Goal: Use online tool/utility: Utilize a website feature to perform a specific function

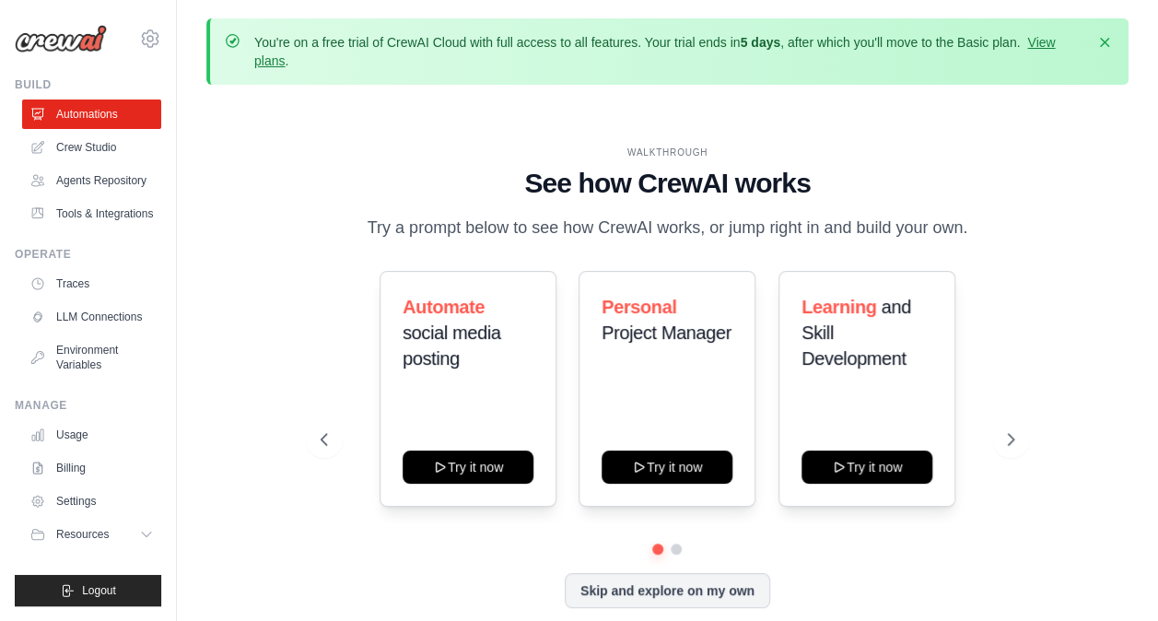
scroll to position [81, 0]
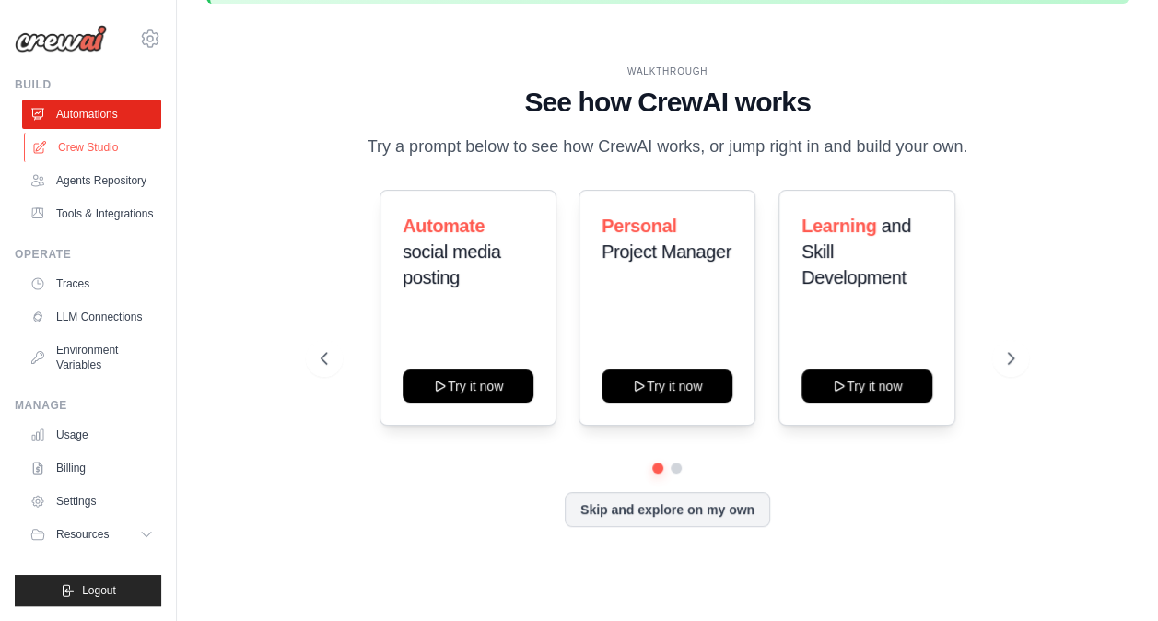
click at [77, 146] on link "Crew Studio" at bounding box center [93, 147] width 139 height 29
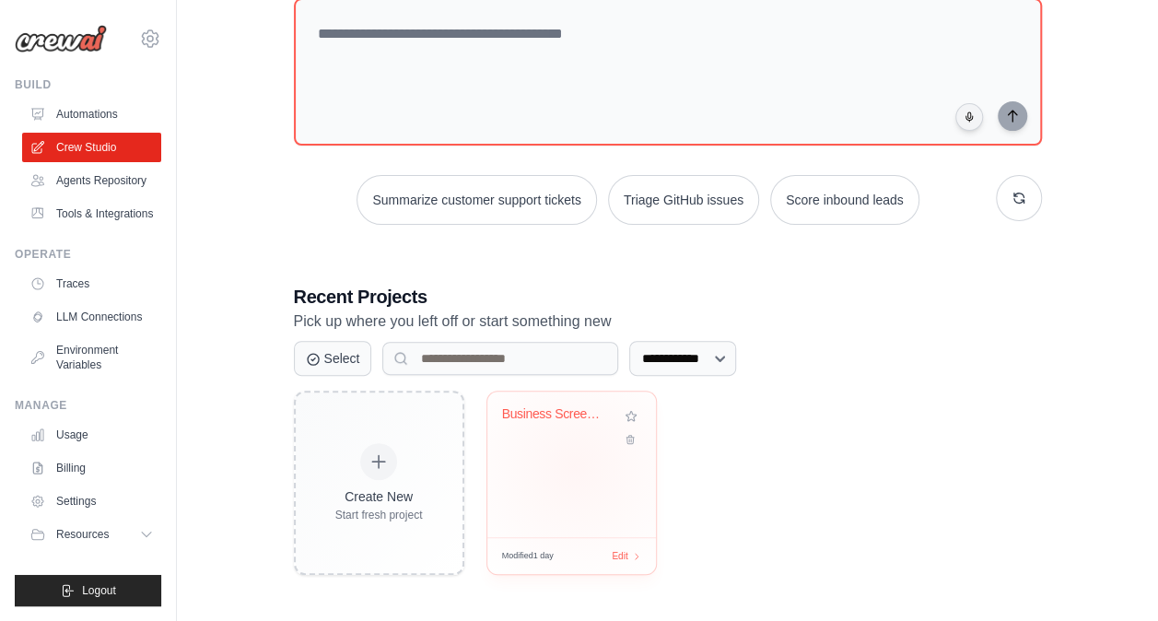
click at [574, 464] on div "Business Screening & Evaluation Aut..." at bounding box center [571, 464] width 169 height 146
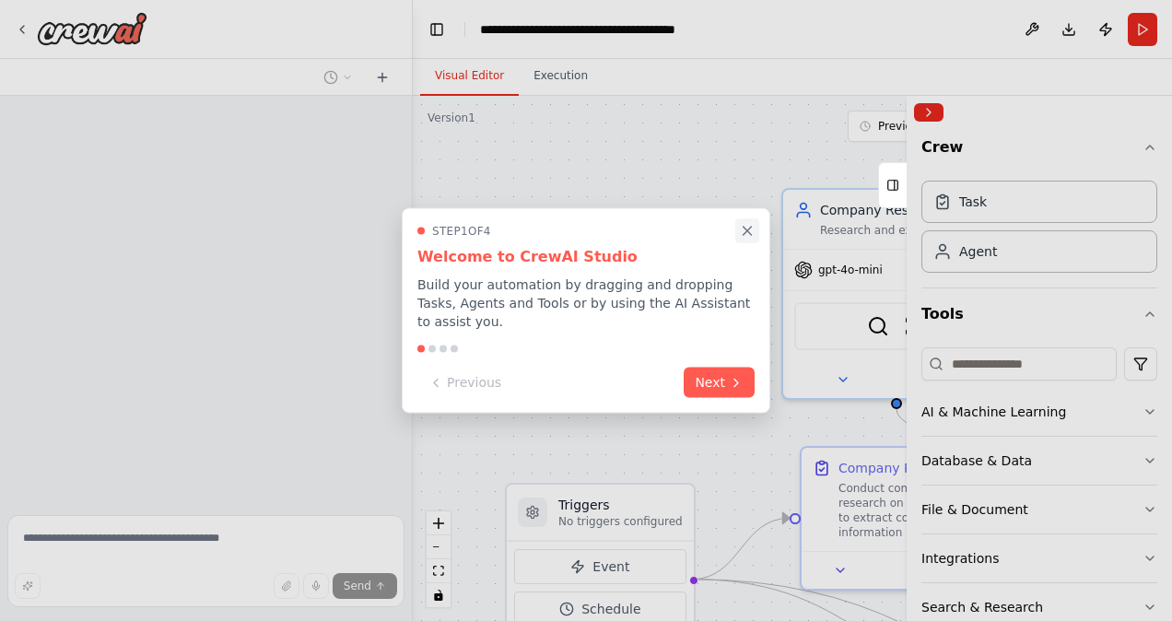
click at [745, 233] on icon "Close walkthrough" at bounding box center [747, 231] width 17 height 17
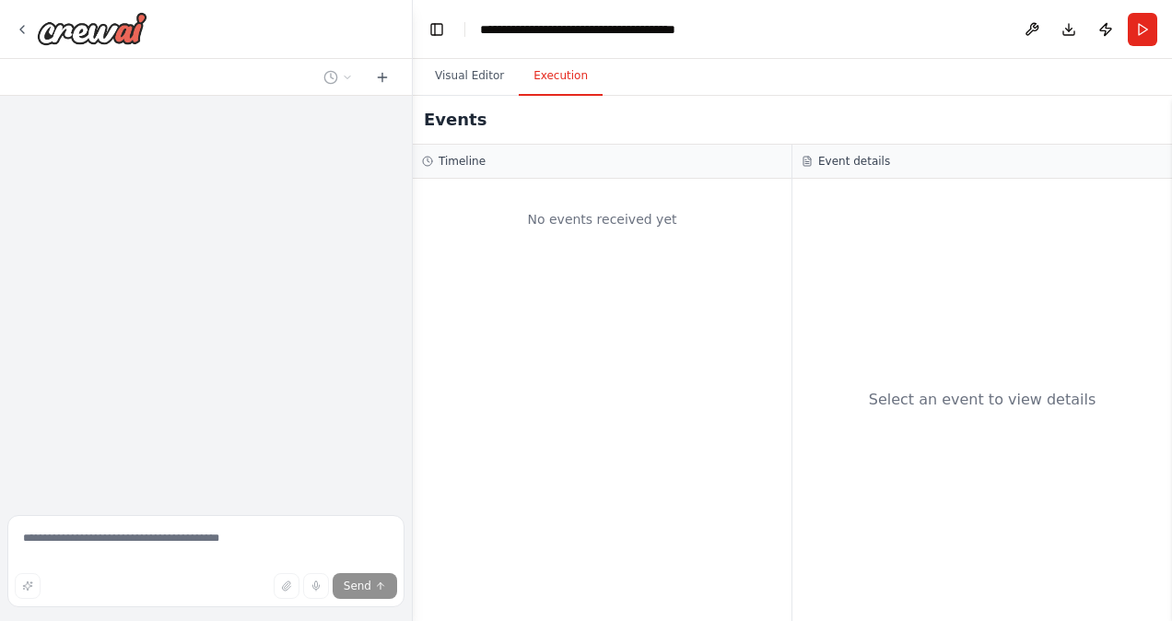
click at [556, 85] on button "Execution" at bounding box center [561, 76] width 84 height 39
click at [464, 76] on button "Visual Editor" at bounding box center [469, 76] width 99 height 39
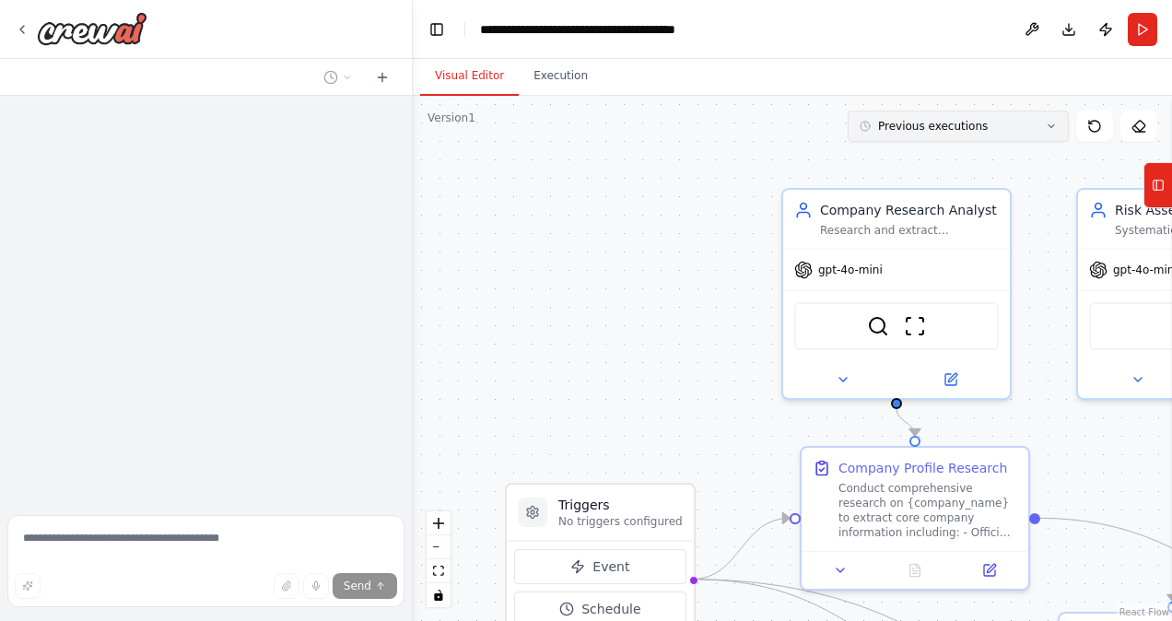
click at [975, 134] on button "Previous executions" at bounding box center [957, 126] width 221 height 31
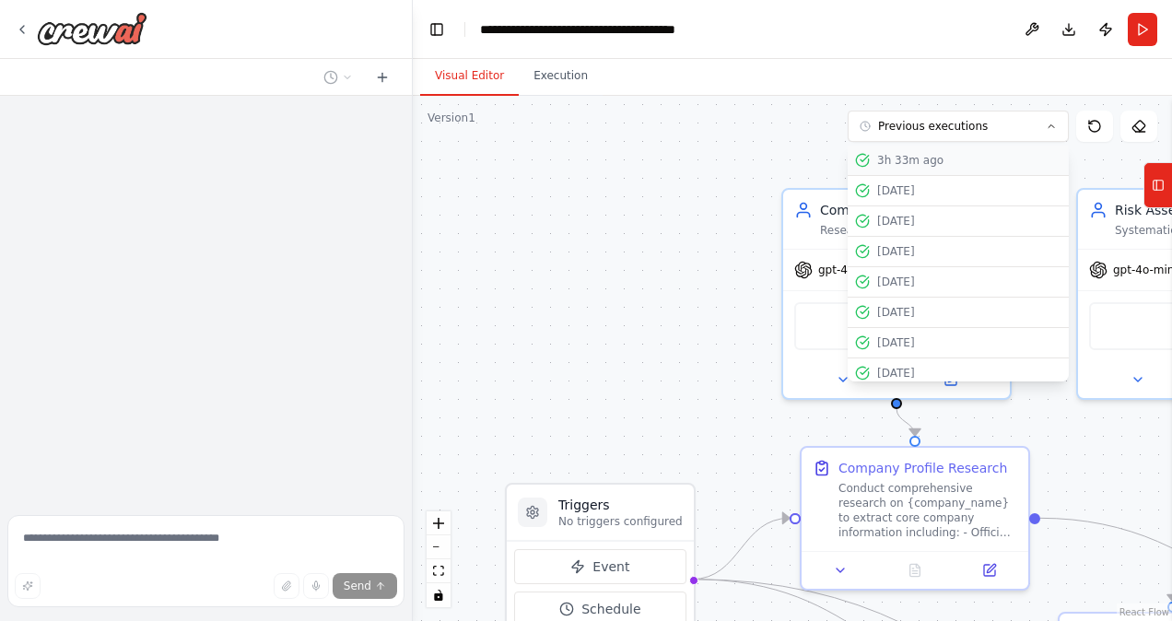
click at [930, 164] on div "3h 33m ago" at bounding box center [969, 160] width 184 height 15
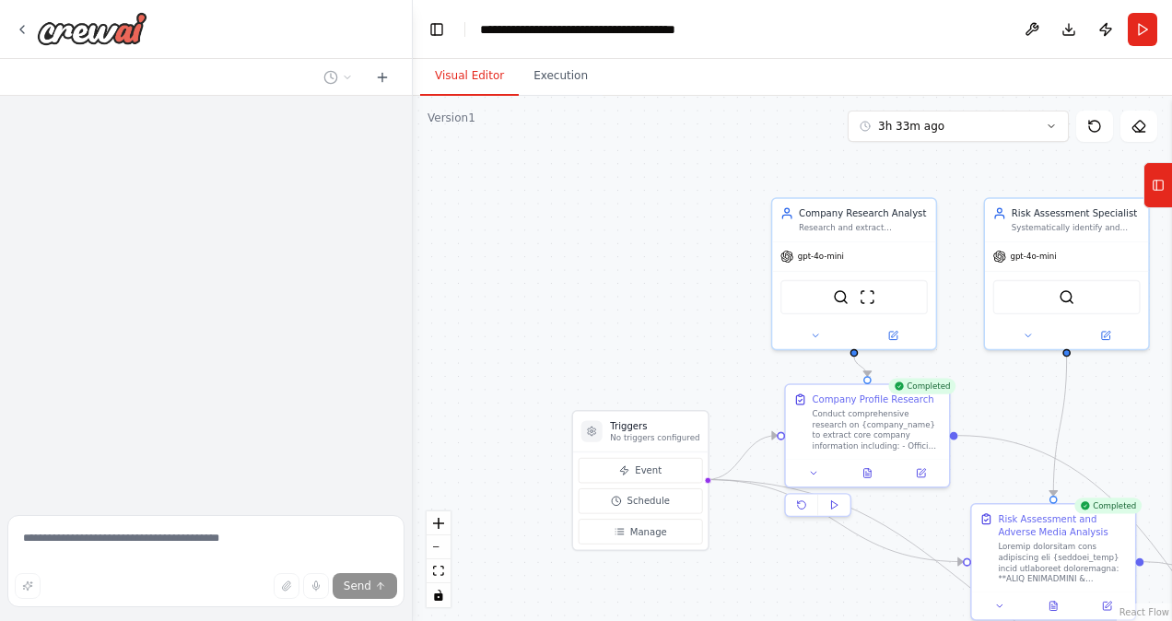
drag, startPoint x: 641, startPoint y: 304, endPoint x: 164, endPoint y: 216, distance: 485.2
drag, startPoint x: 164, startPoint y: 216, endPoint x: 1005, endPoint y: 407, distance: 862.5
click at [1005, 407] on div ".deletable-edge-delete-btn { width: 20px; height: 20px; border: 0px solid #ffff…" at bounding box center [792, 358] width 759 height 525
drag, startPoint x: 1005, startPoint y: 407, endPoint x: 448, endPoint y: 392, distance: 557.5
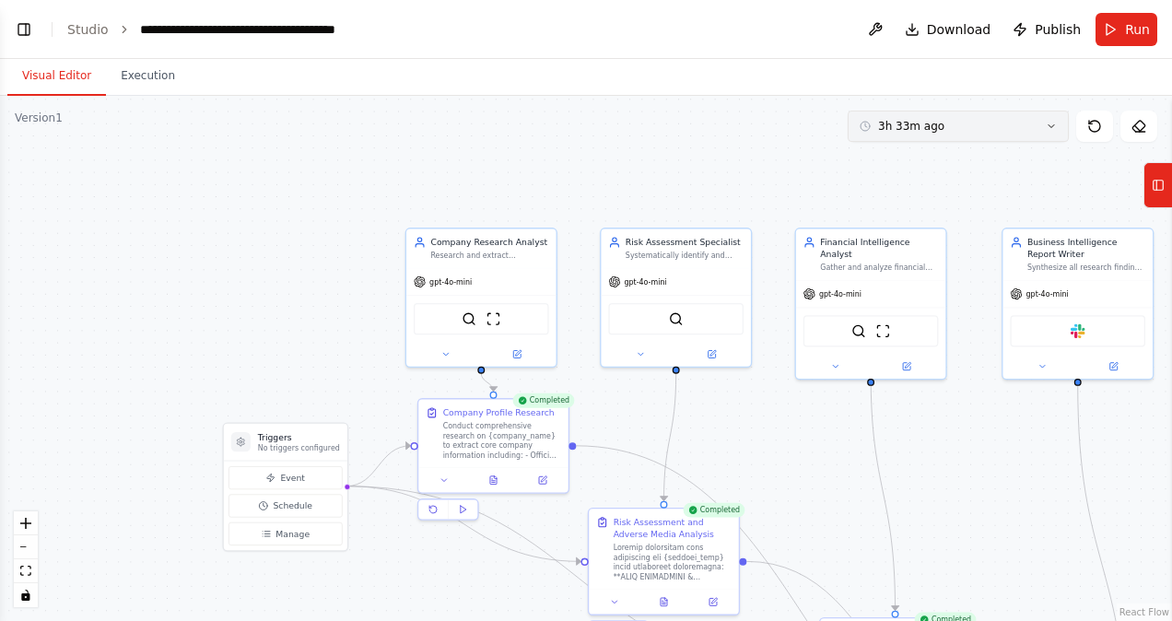
drag, startPoint x: 973, startPoint y: 523, endPoint x: 862, endPoint y: 111, distance: 427.2
drag, startPoint x: 862, startPoint y: 111, endPoint x: 717, endPoint y: 155, distance: 152.1
click at [717, 155] on div ".deletable-edge-delete-btn { width: 20px; height: 20px; border: 0px solid #ffff…" at bounding box center [586, 358] width 1172 height 525
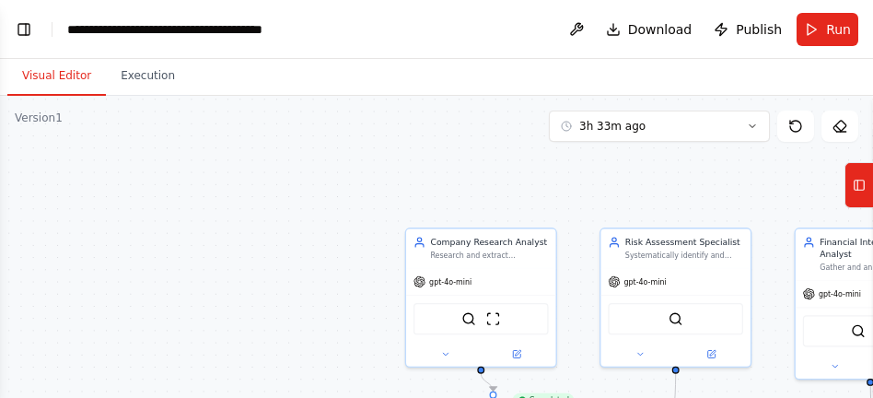
click at [355, 129] on div ".deletable-edge-delete-btn { width: 20px; height: 20px; border: 0px solid #ffff…" at bounding box center [436, 326] width 873 height 461
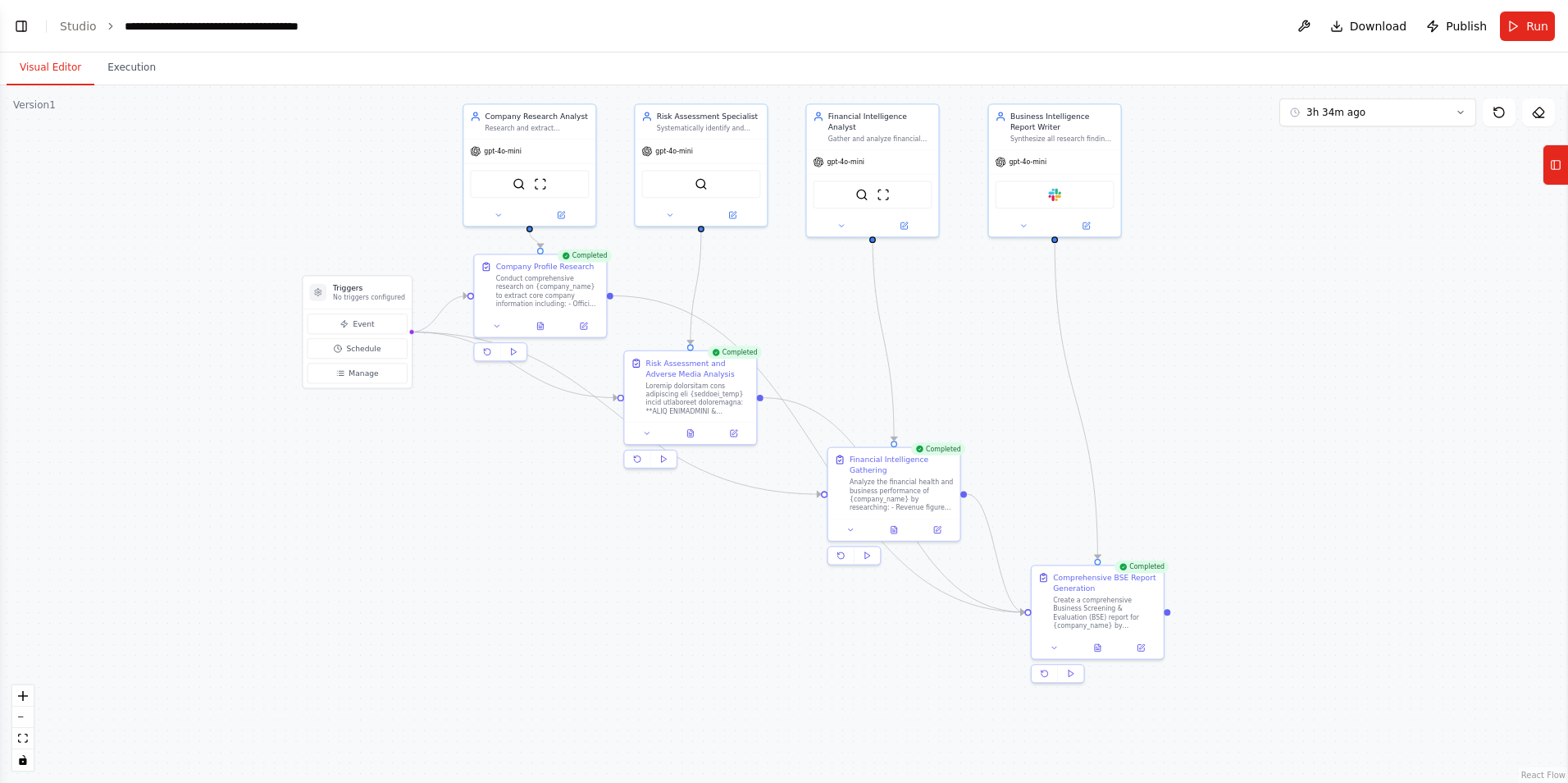
drag, startPoint x: 1212, startPoint y: 585, endPoint x: 1305, endPoint y: 484, distance: 137.3
click at [1043, 484] on div ".deletable-edge-delete-btn { width: 20px; height: 20px; border: 0px solid #ffff…" at bounding box center [784, 434] width 1568 height 697
click at [1043, 552] on button at bounding box center [1098, 648] width 45 height 13
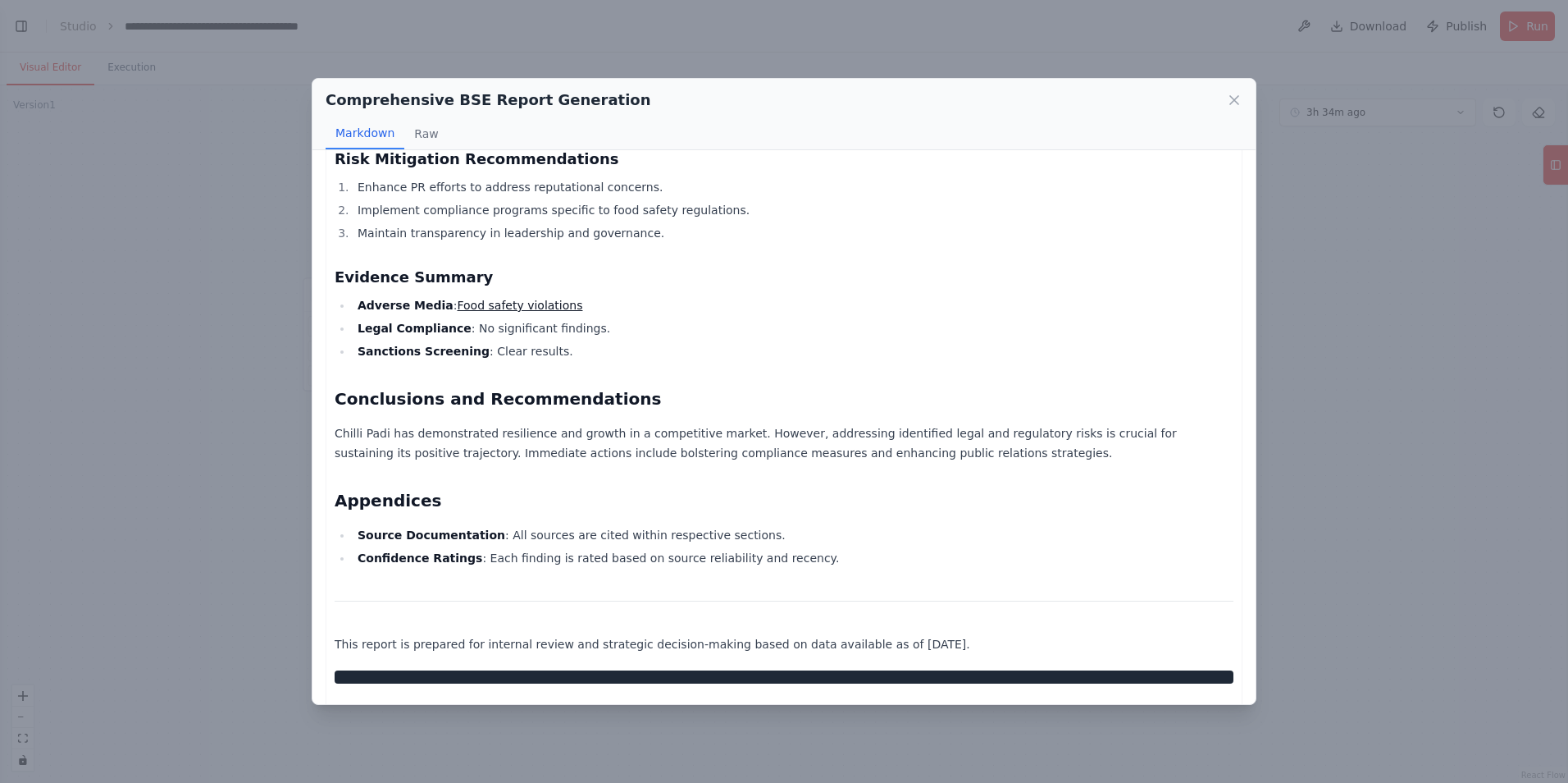
scroll to position [1949, 0]
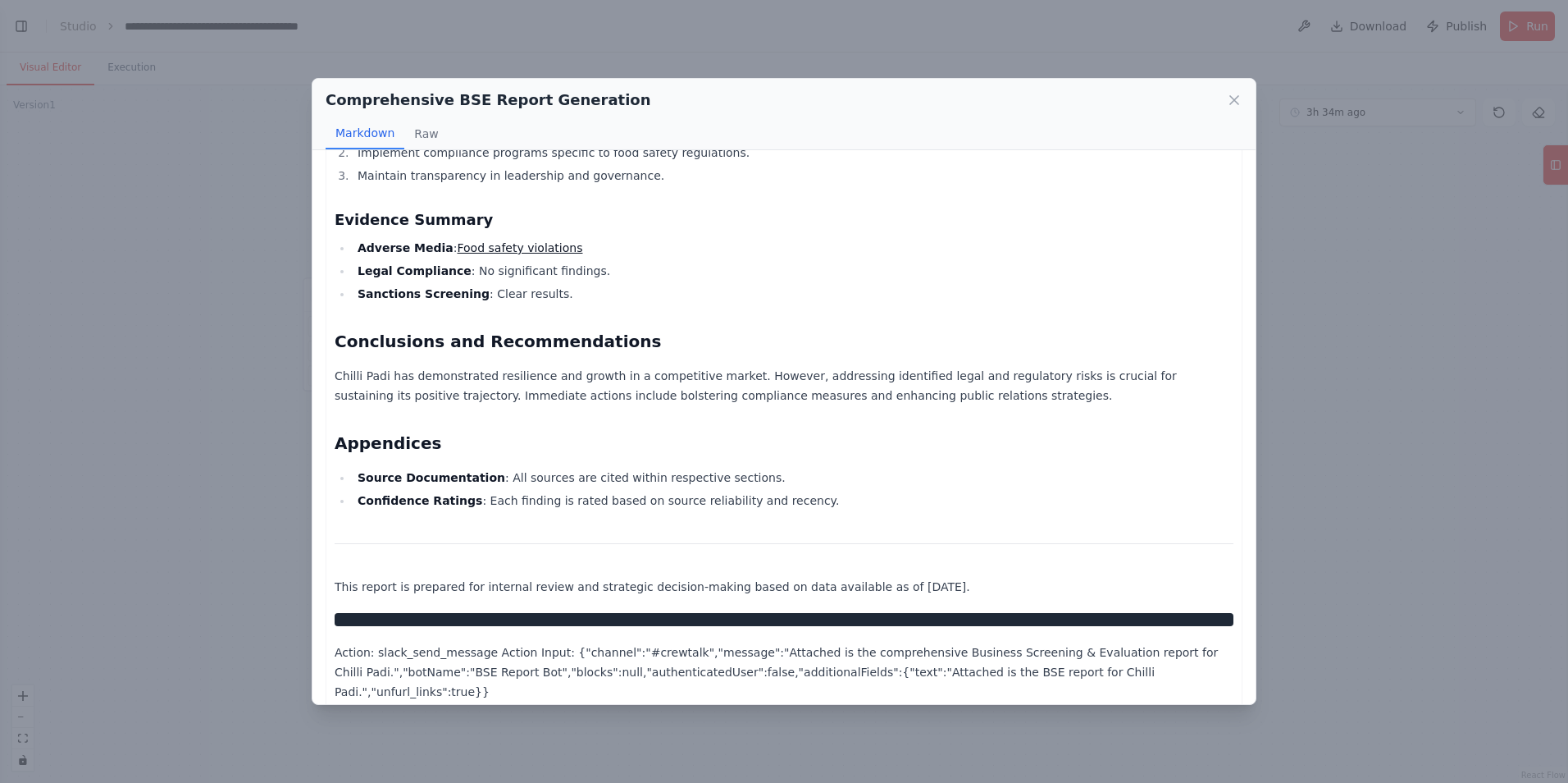
click at [542, 14] on div "Comprehensive BSE Report Generation Markdown Raw Chilli Padi Business Screening…" at bounding box center [784, 391] width 1568 height 783
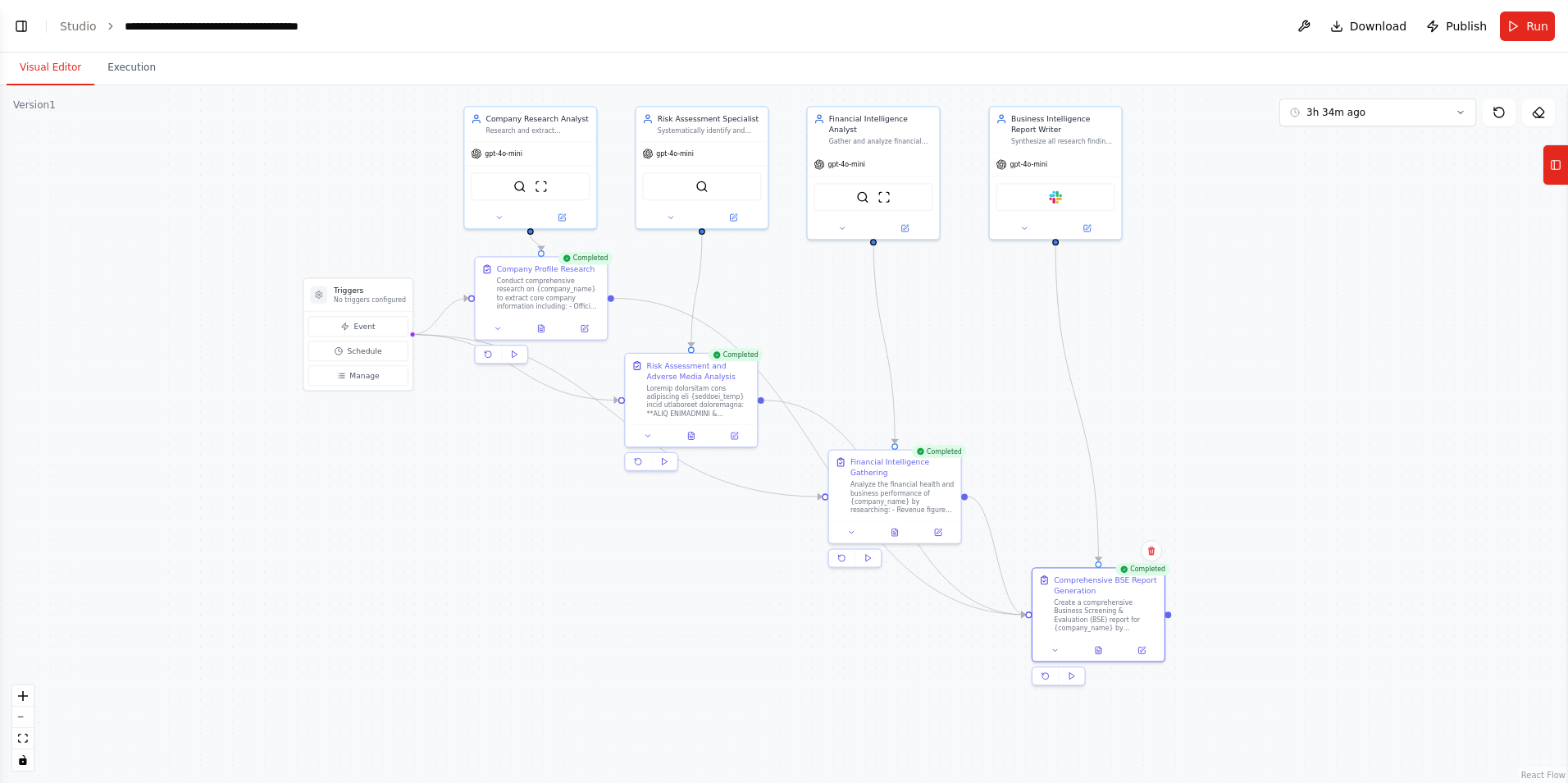
click at [1043, 506] on div ".deletable-edge-delete-btn { width: 20px; height: 20px; border: 0px solid #ffff…" at bounding box center [784, 434] width 1568 height 697
click at [1043, 107] on button "3h 38m ago" at bounding box center [1377, 112] width 197 height 28
click at [1043, 394] on div ".deletable-edge-delete-btn { width: 20px; height: 20px; border: 0px solid #ffff…" at bounding box center [784, 434] width 1568 height 697
click at [1043, 338] on div ".deletable-edge-delete-btn { width: 20px; height: 20px; border: 0px solid #ffff…" at bounding box center [784, 434] width 1568 height 697
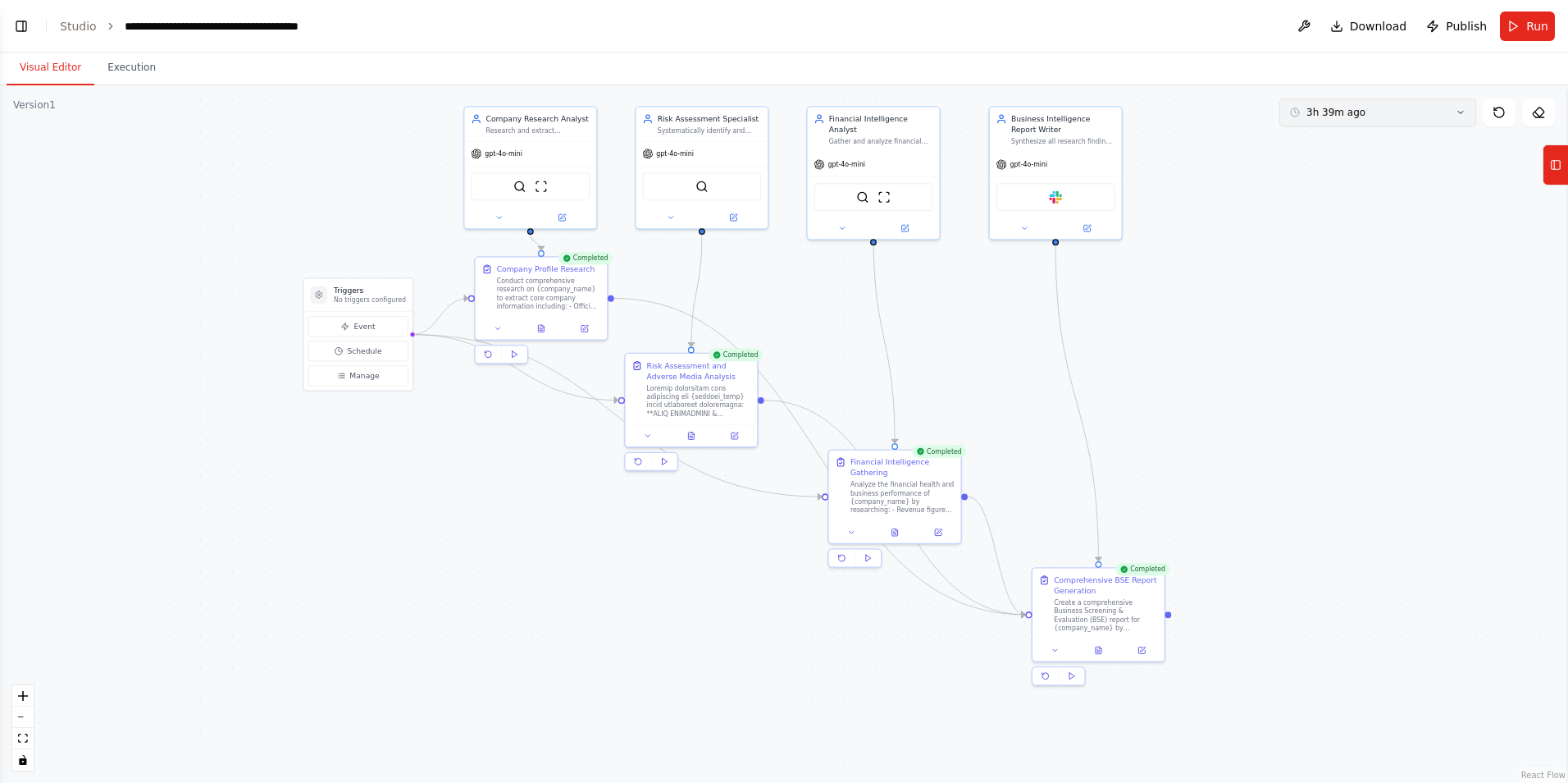
click at [1043, 119] on button "3h 39m ago" at bounding box center [1377, 112] width 197 height 28
click at [1043, 110] on icon at bounding box center [1499, 112] width 13 height 13
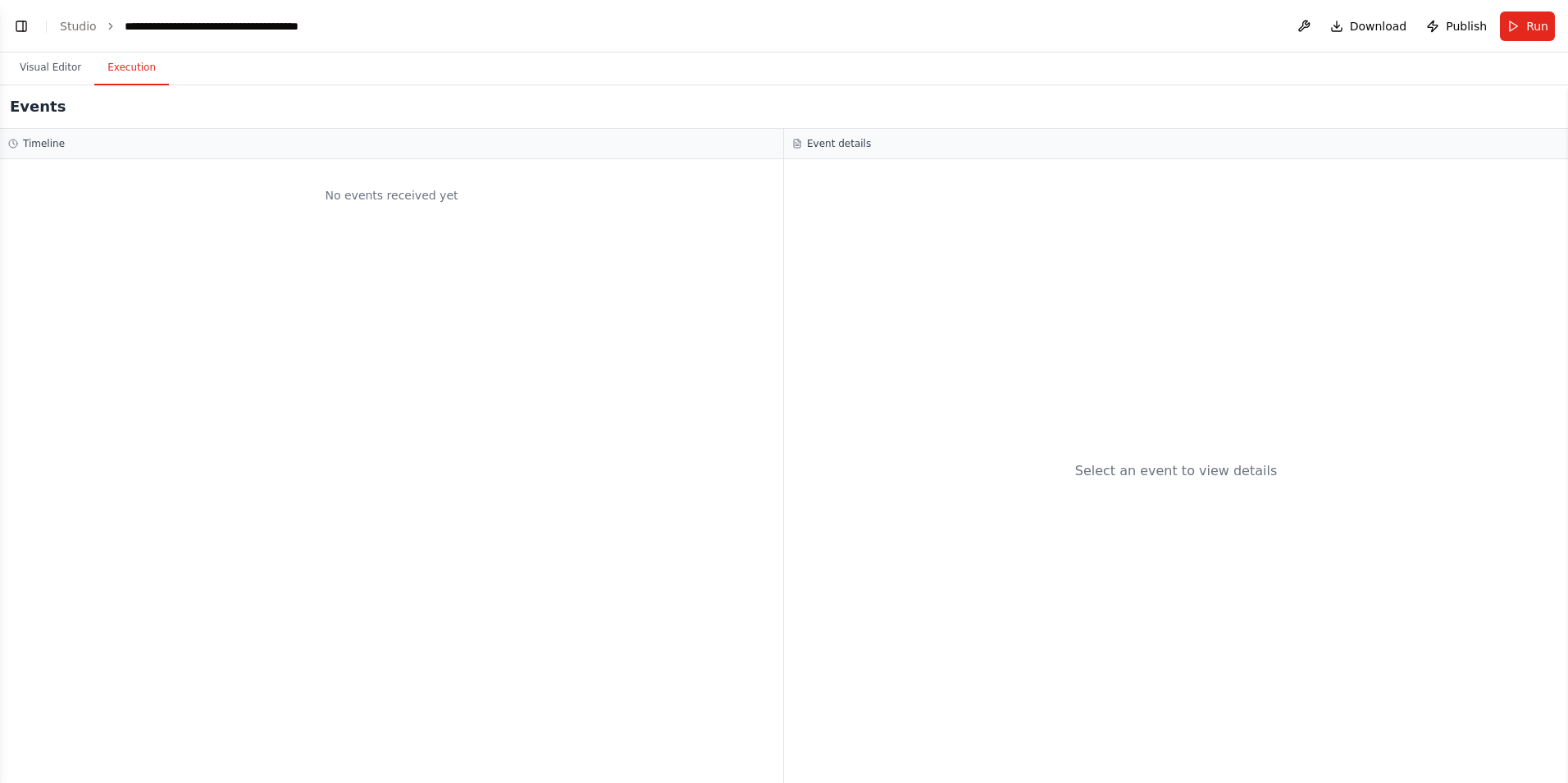
click at [110, 59] on button "Execution" at bounding box center [132, 68] width 75 height 35
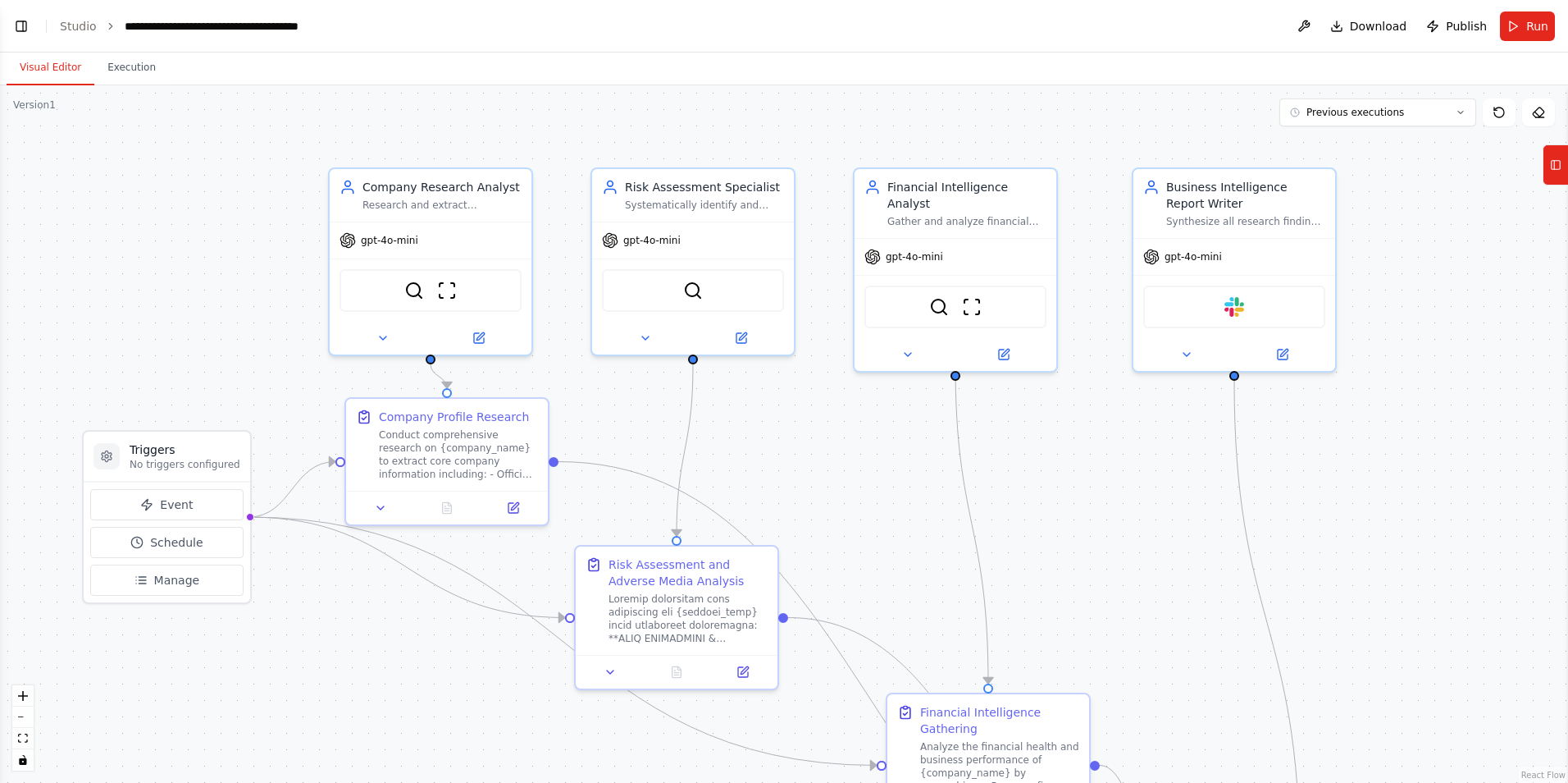
click at [53, 69] on button "Visual Editor" at bounding box center [50, 68] width 88 height 35
click at [1464, 124] on button "Previous executions" at bounding box center [1377, 112] width 197 height 28
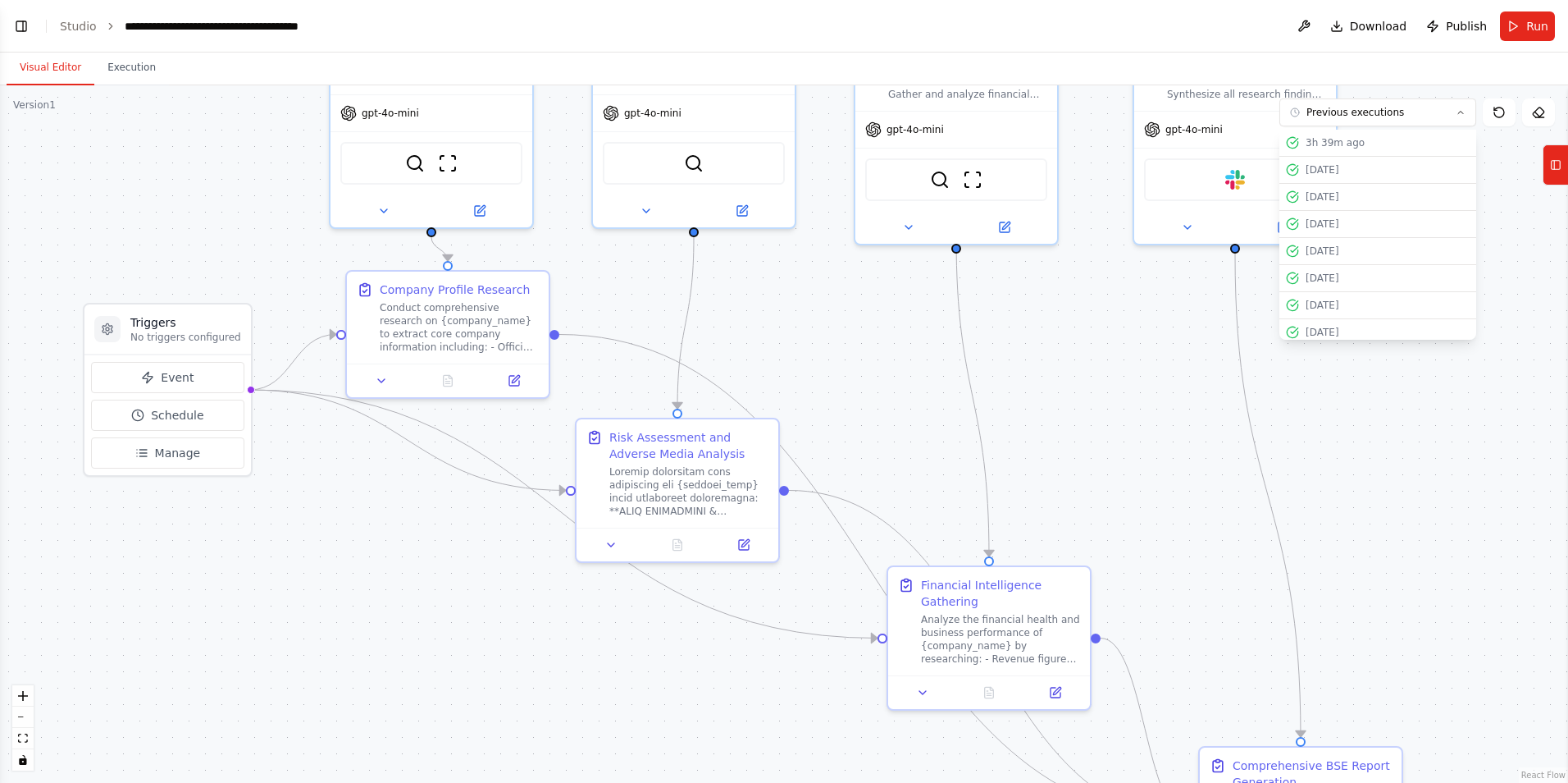
drag, startPoint x: 1510, startPoint y: 273, endPoint x: 1508, endPoint y: 139, distance: 134.0
click at [1508, 139] on div ".deletable-edge-delete-btn { width: 20px; height: 20px; border: 0px solid #ffff…" at bounding box center [784, 434] width 1568 height 697
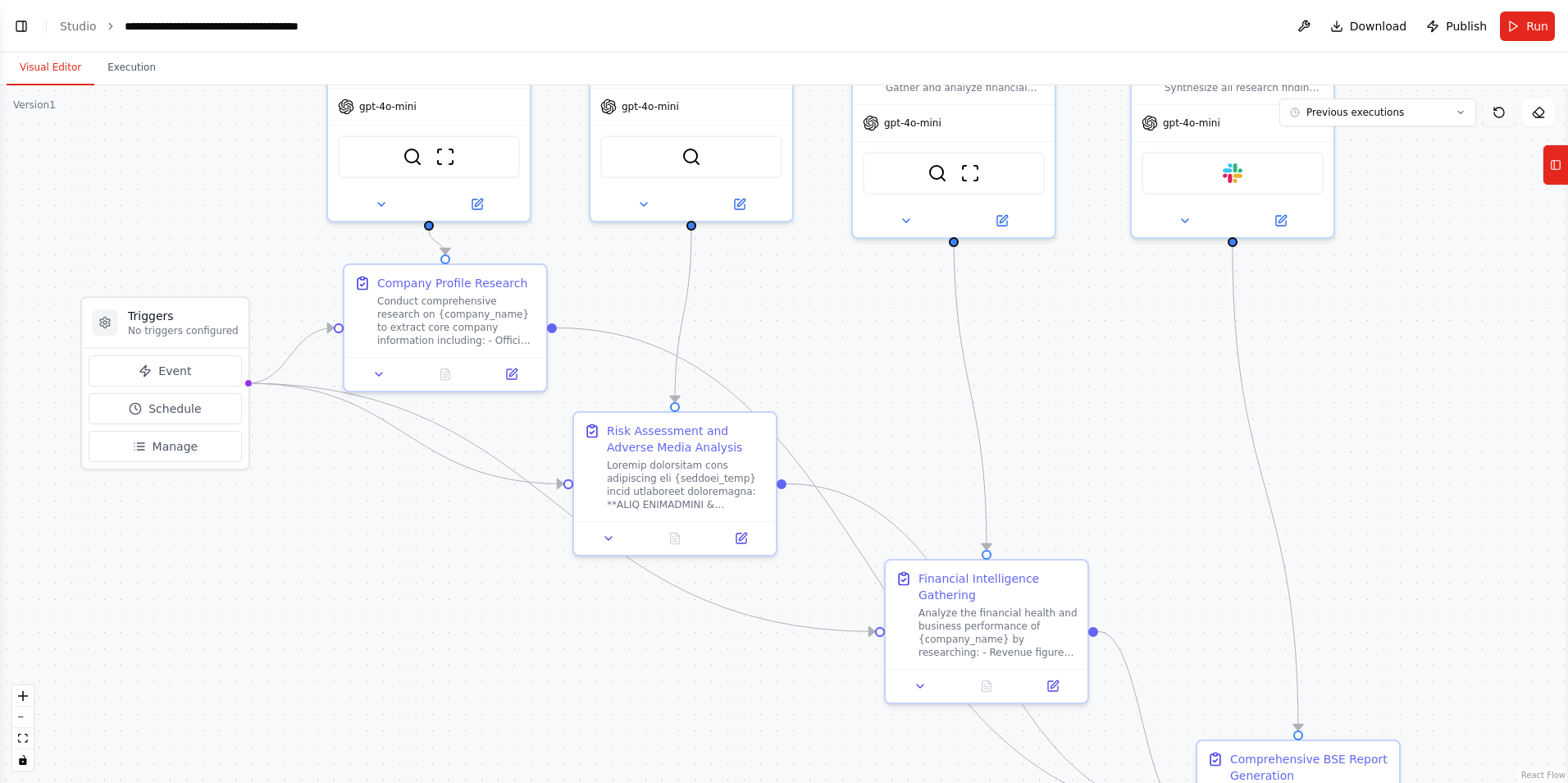
click at [1499, 121] on button at bounding box center [1499, 112] width 33 height 28
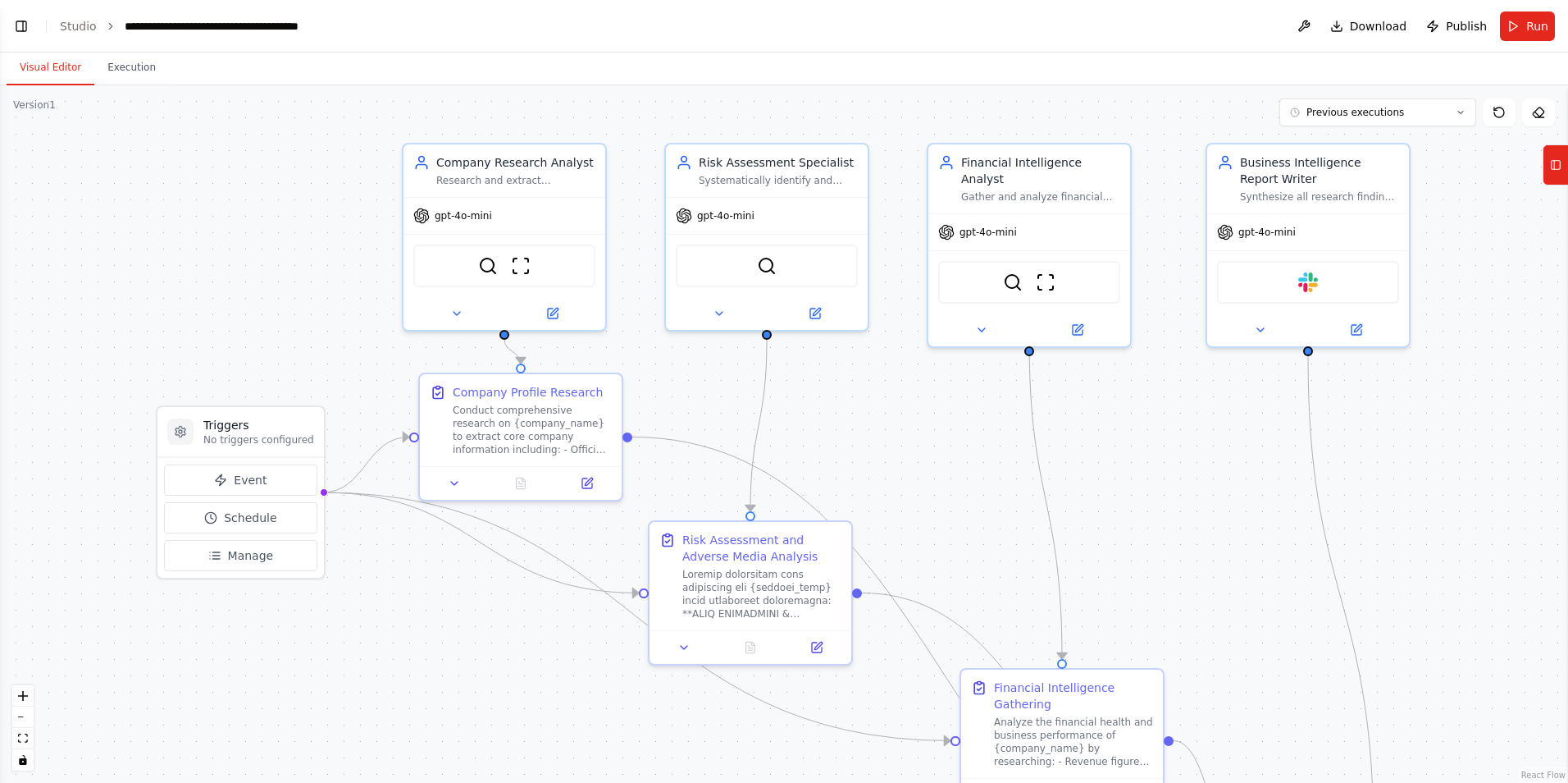
drag, startPoint x: 1439, startPoint y: 265, endPoint x: 1514, endPoint y: 374, distance: 132.3
click at [1514, 374] on div ".deletable-edge-delete-btn { width: 20px; height: 20px; border: 0px solid #ffff…" at bounding box center [784, 434] width 1568 height 697
click at [1502, 119] on button at bounding box center [1499, 112] width 33 height 28
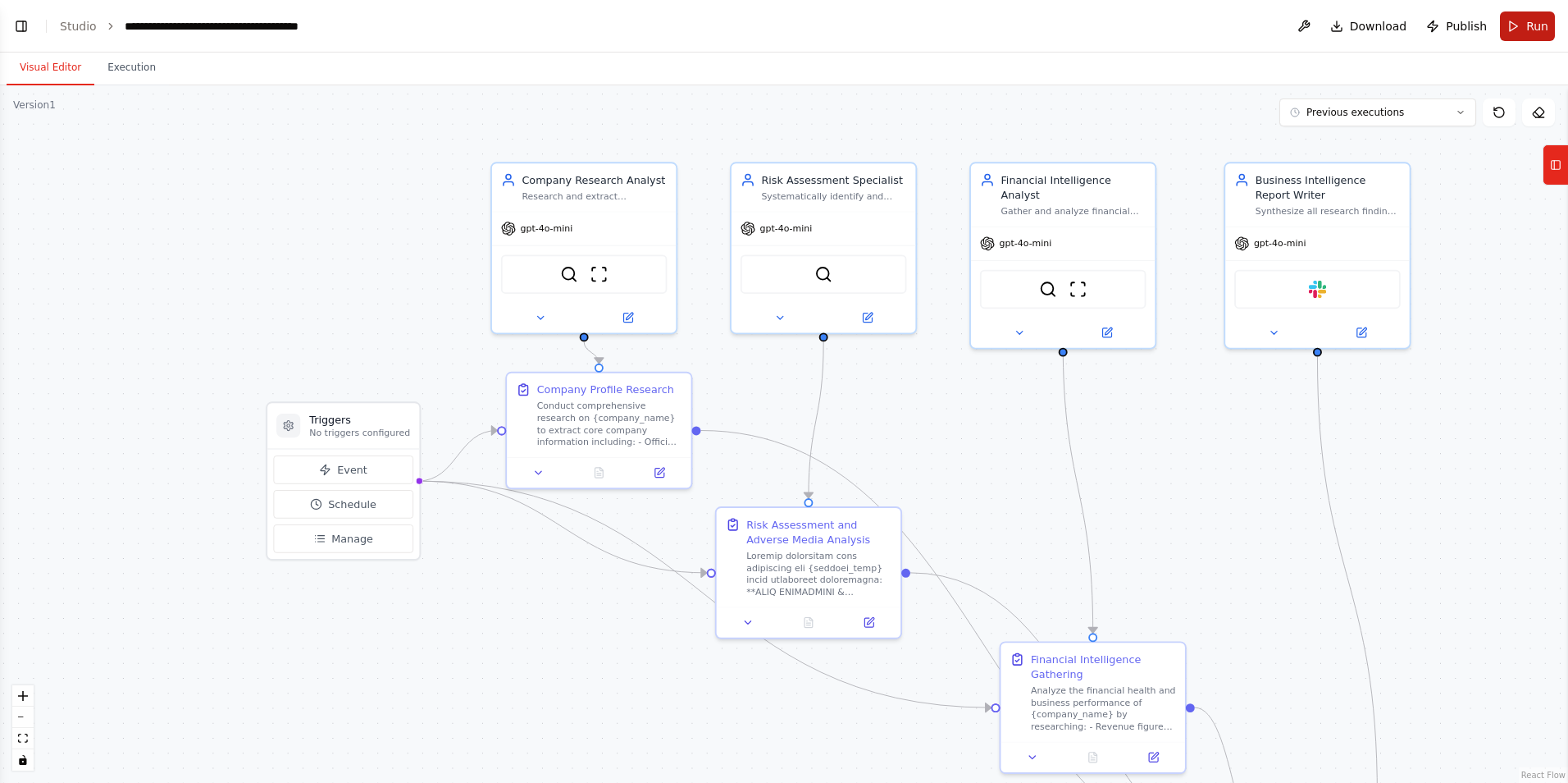
click at [1522, 26] on button "Run" at bounding box center [1528, 26] width 55 height 29
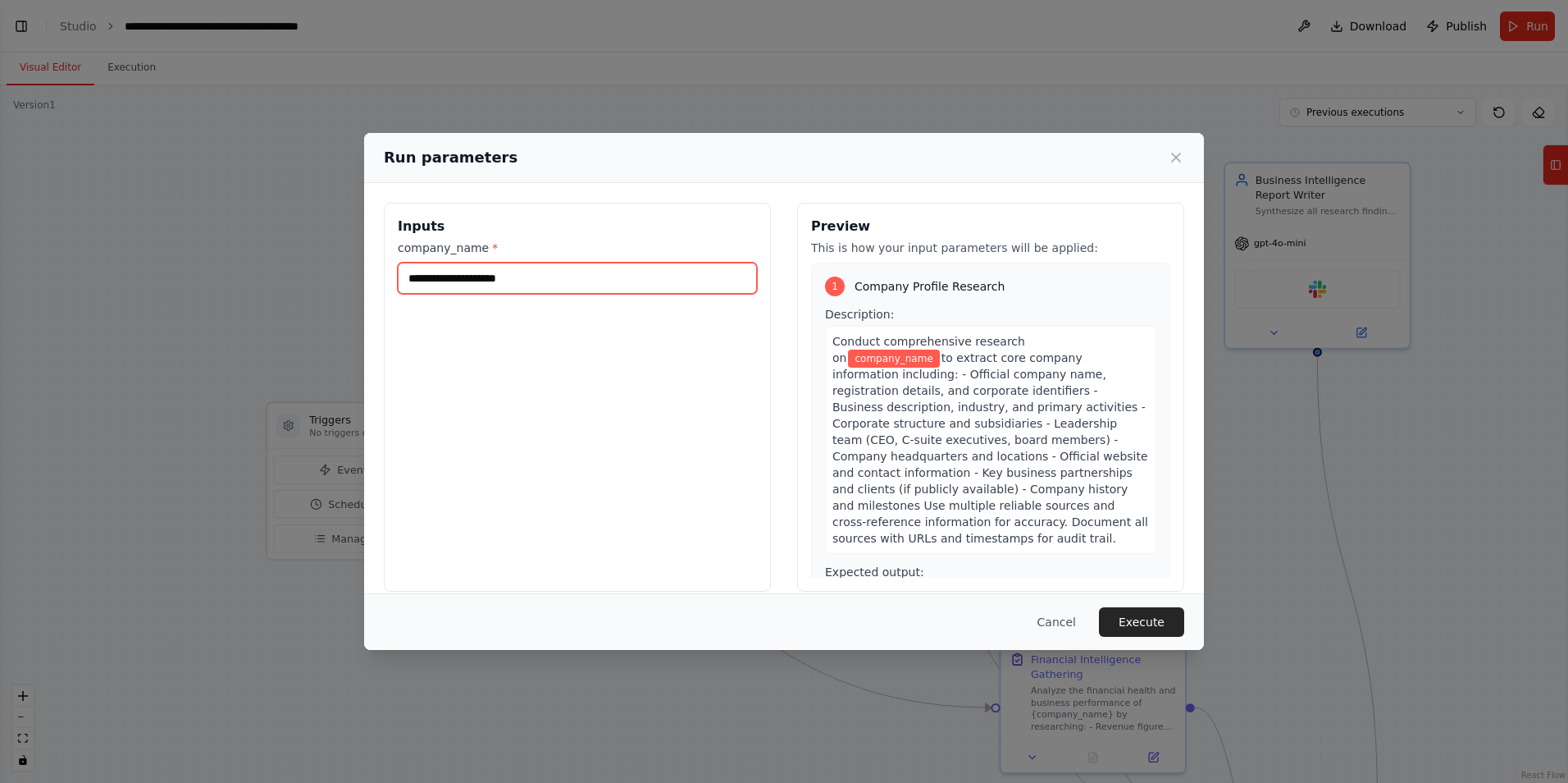
click at [580, 268] on input "company_name *" at bounding box center [577, 278] width 359 height 31
type input "**********"
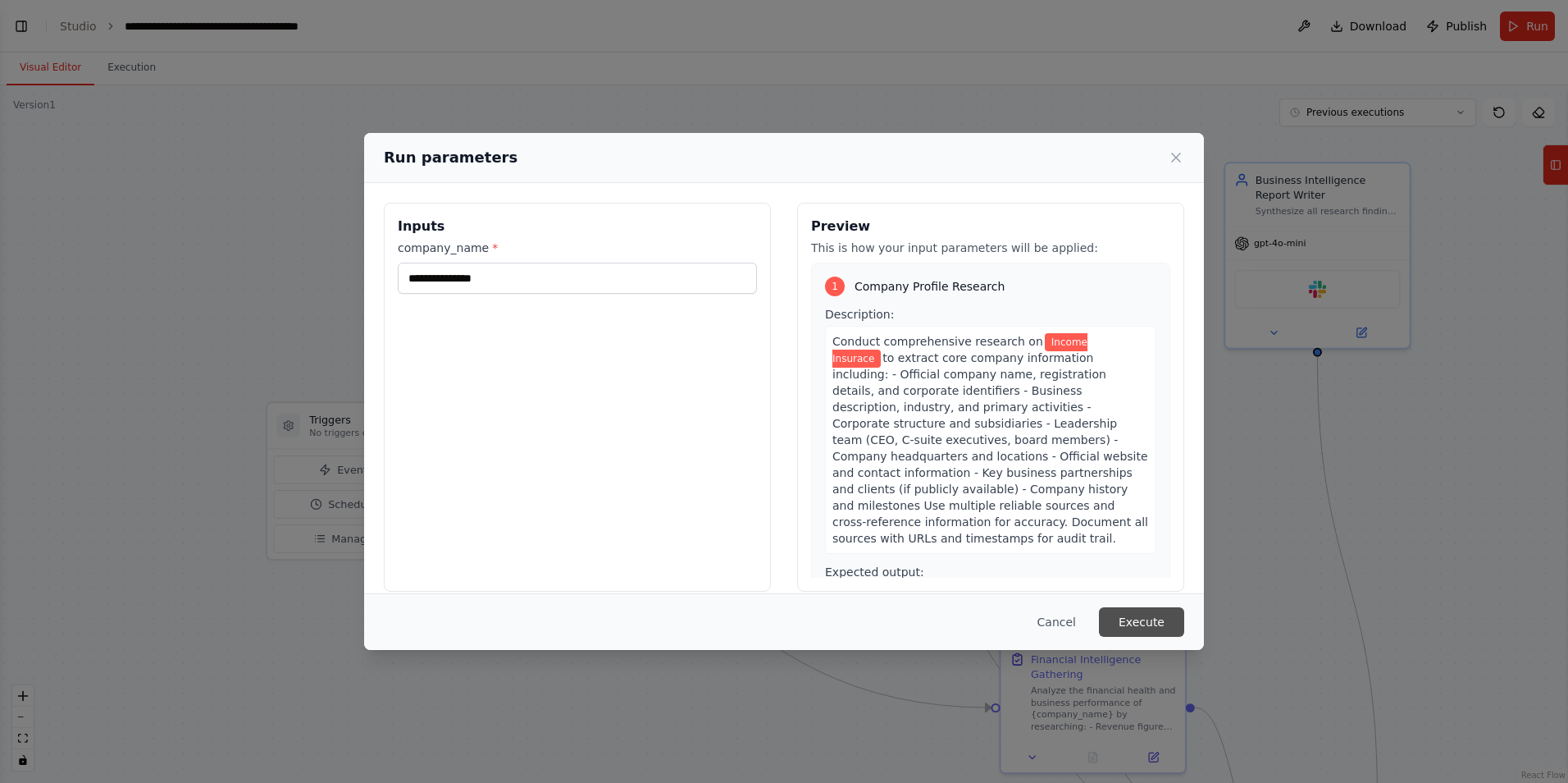
click at [1145, 617] on button "Execute" at bounding box center [1141, 622] width 85 height 29
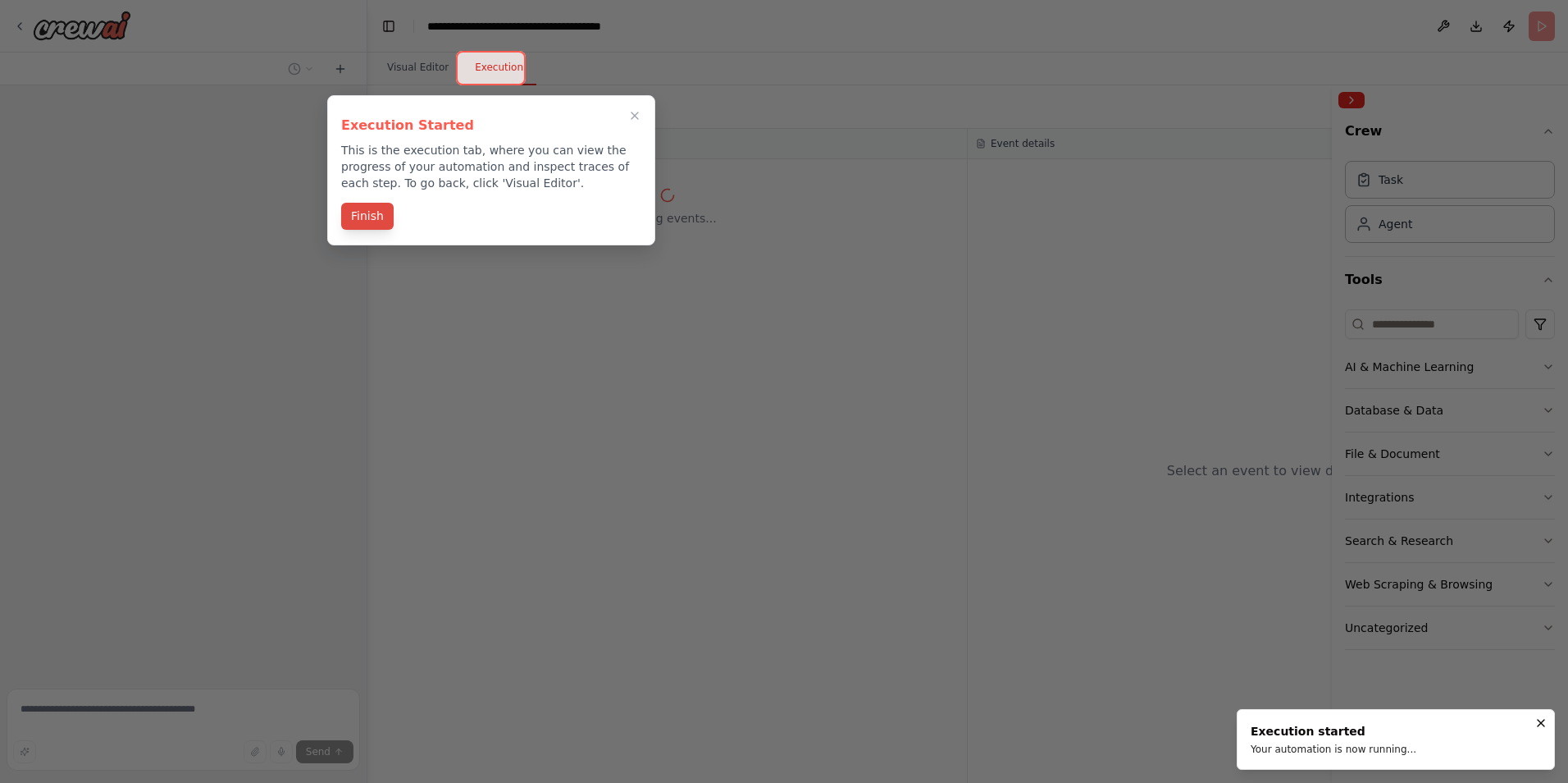
click at [377, 210] on button "Finish" at bounding box center [367, 216] width 53 height 27
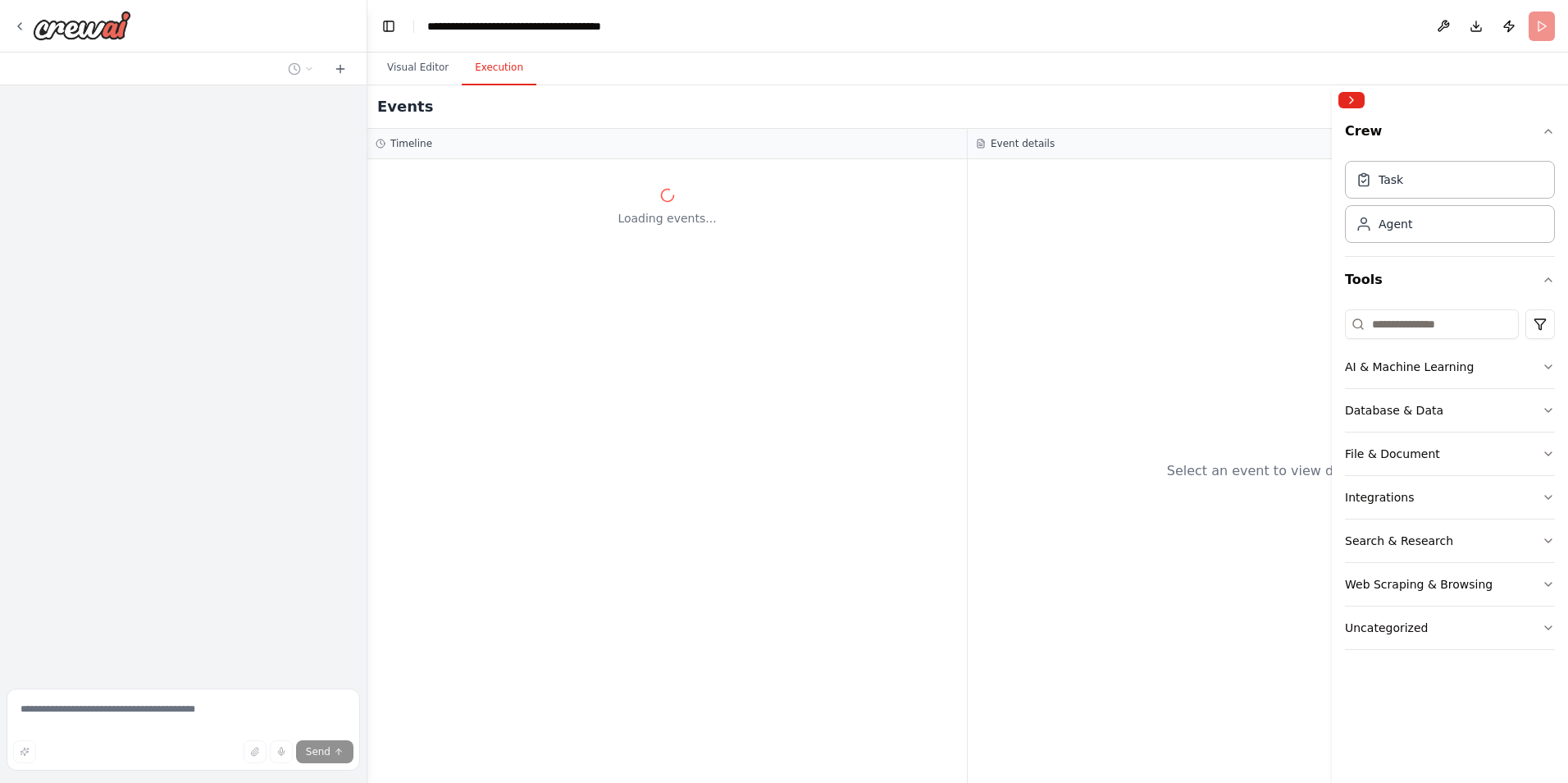
click at [782, 37] on header "**********" at bounding box center [968, 26] width 1200 height 53
click at [492, 411] on div "Loading events..." at bounding box center [667, 471] width 599 height 624
click at [414, 69] on button "Visual Editor" at bounding box center [418, 68] width 88 height 35
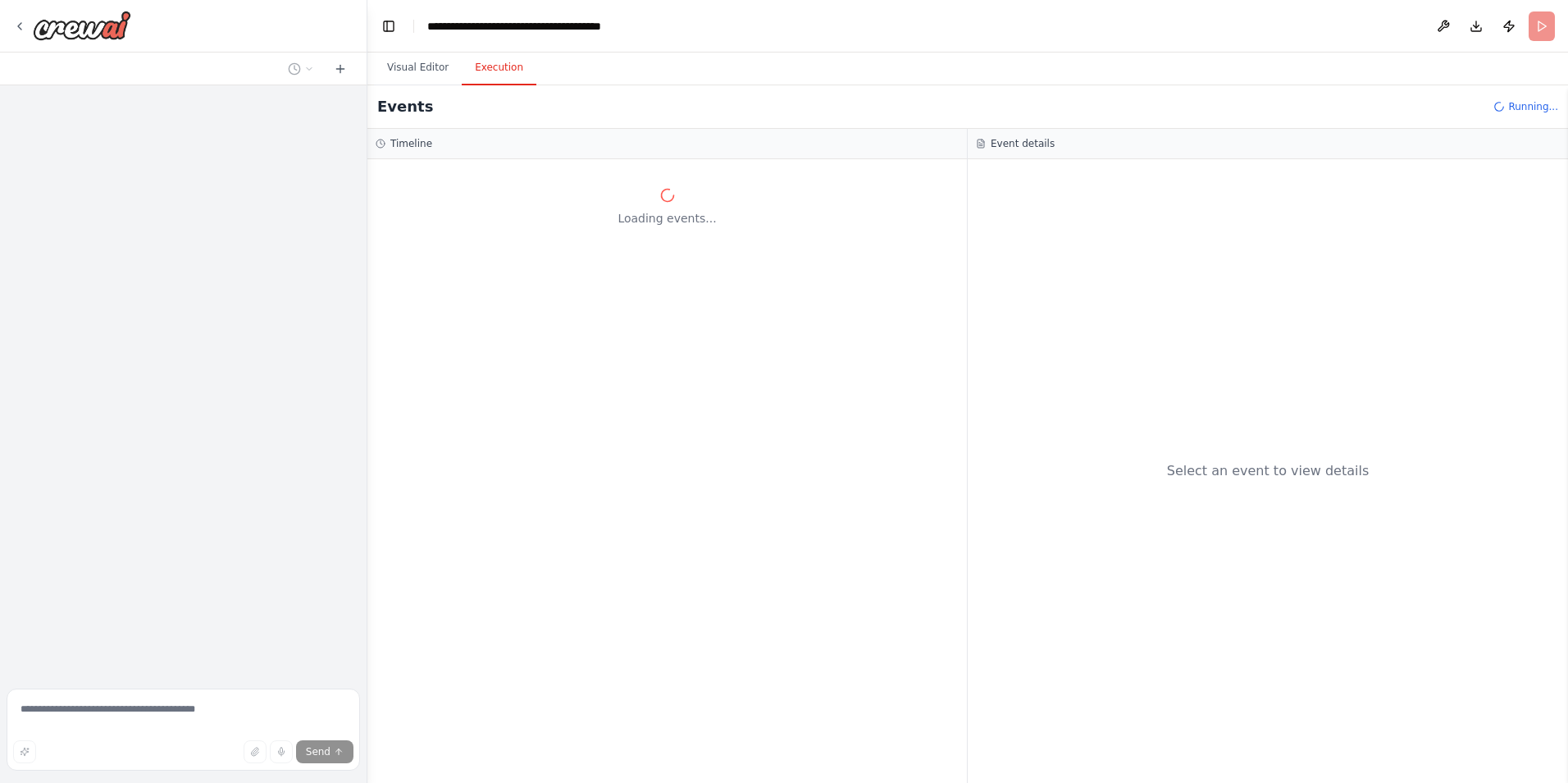
click at [502, 61] on button "Execution" at bounding box center [500, 68] width 75 height 35
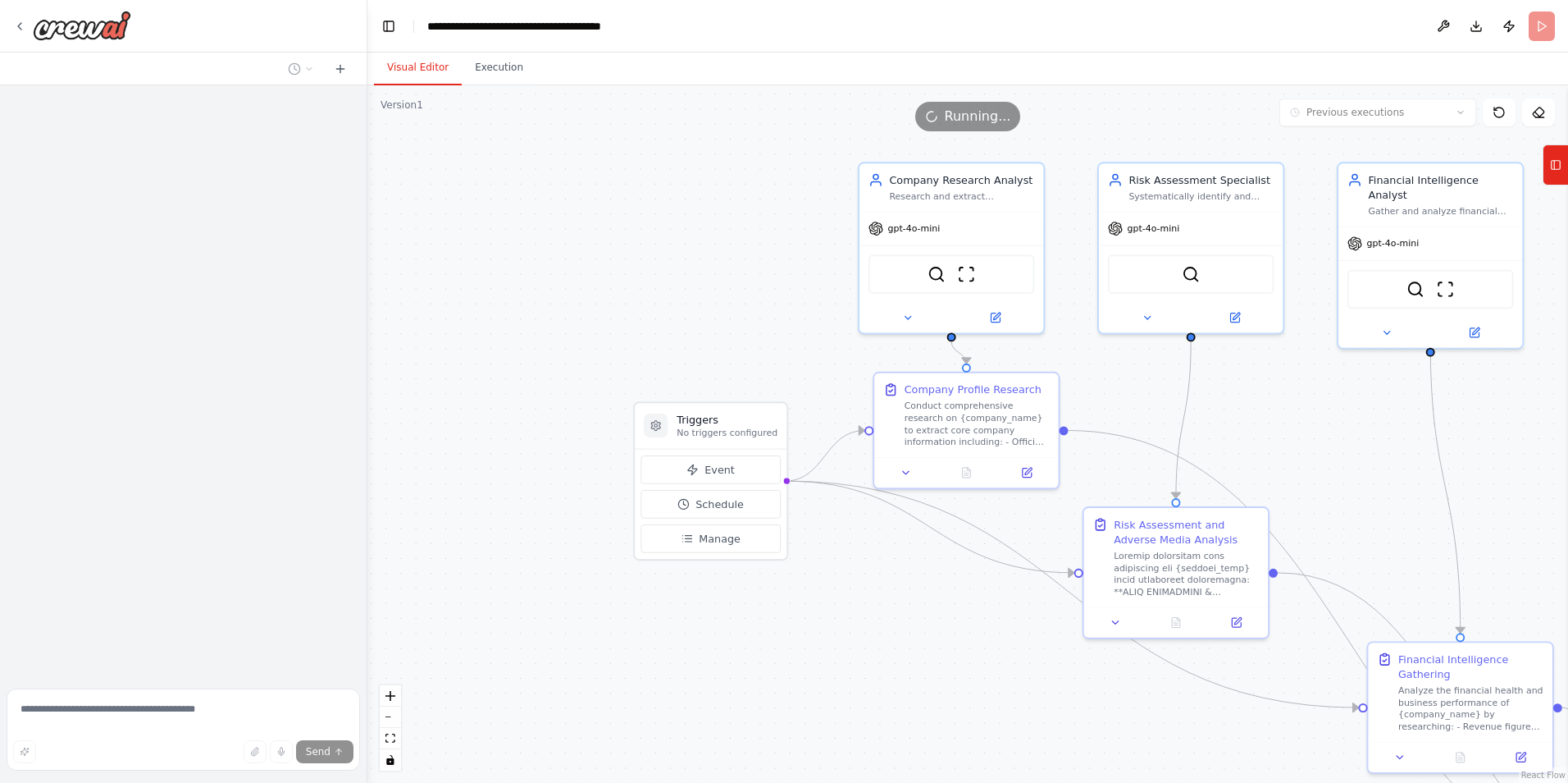
click at [409, 68] on button "Visual Editor" at bounding box center [418, 68] width 88 height 35
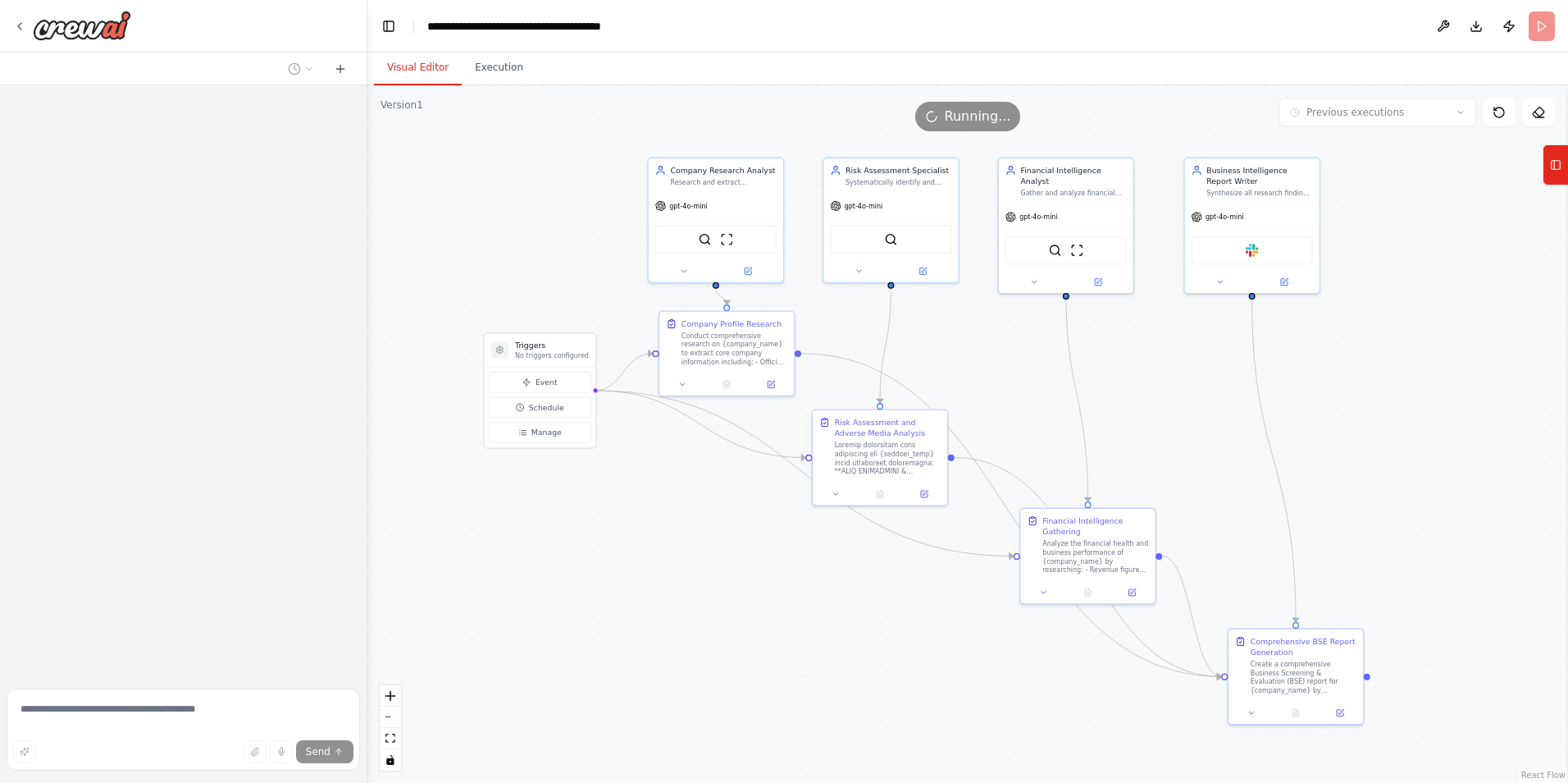
drag, startPoint x: 615, startPoint y: 195, endPoint x: 490, endPoint y: 151, distance: 132.5
click at [490, 151] on div ".deletable-edge-delete-btn { width: 20px; height: 20px; border: 0px solid #ffff…" at bounding box center [968, 434] width 1200 height 697
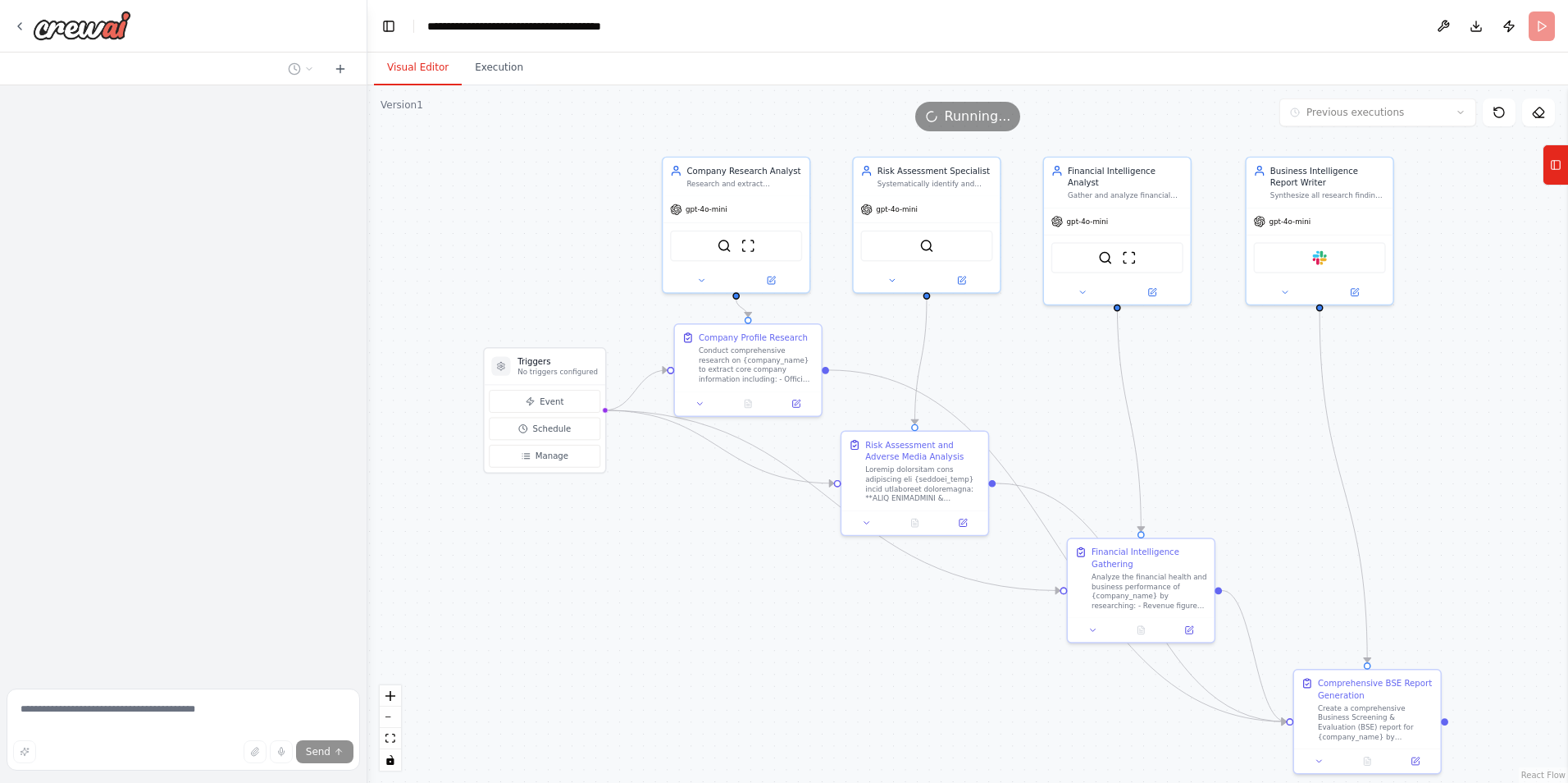
click at [485, 166] on div ".deletable-edge-delete-btn { width: 20px; height: 20px; border: 0px solid #ffff…" at bounding box center [968, 434] width 1200 height 697
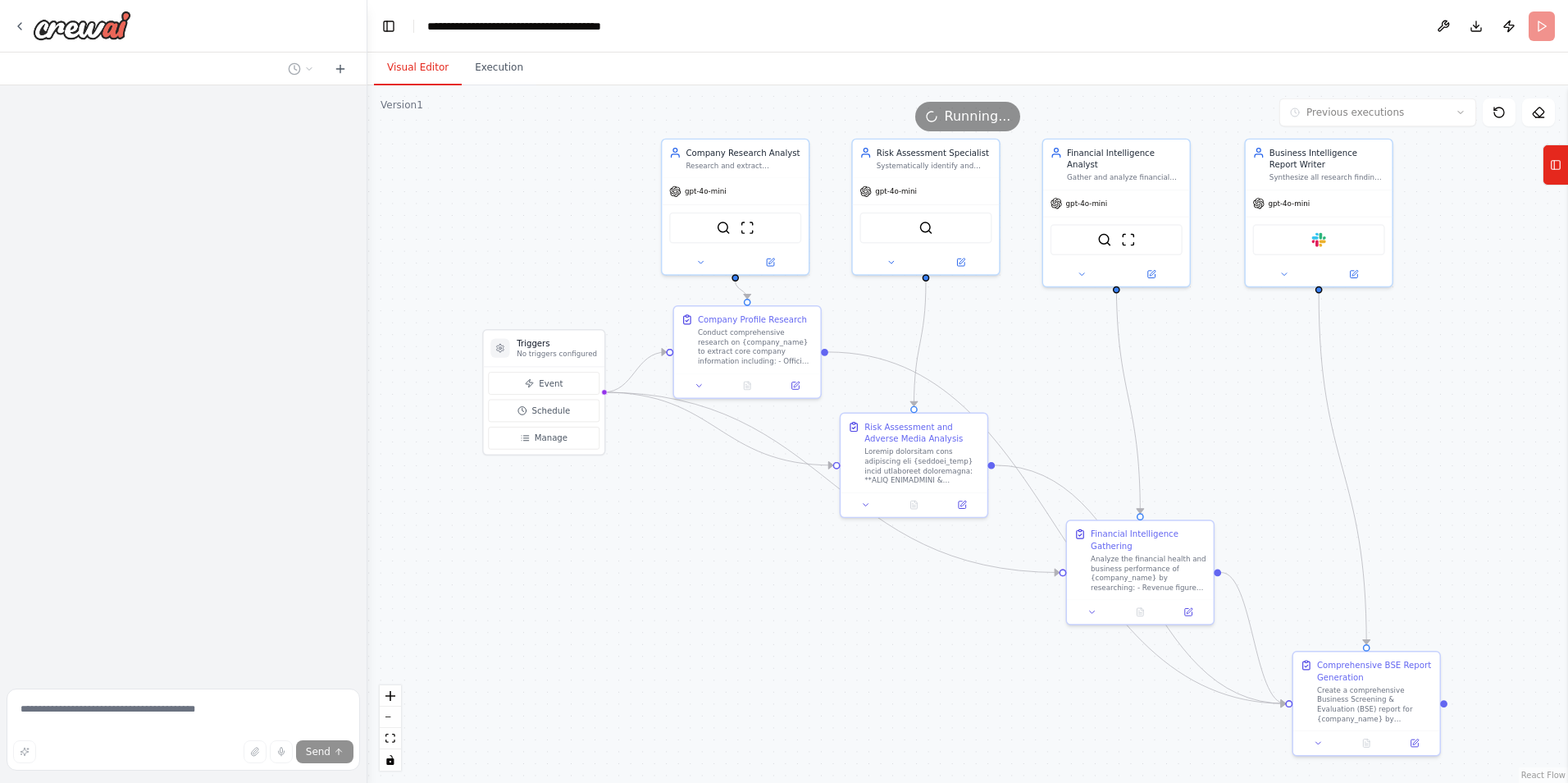
drag, startPoint x: 485, startPoint y: 166, endPoint x: 484, endPoint y: 148, distance: 18.0
click at [484, 148] on div ".deletable-edge-delete-btn { width: 20px; height: 20px; border: 0px solid #ffff…" at bounding box center [968, 434] width 1200 height 697
click at [508, 59] on button "Execution" at bounding box center [500, 68] width 75 height 35
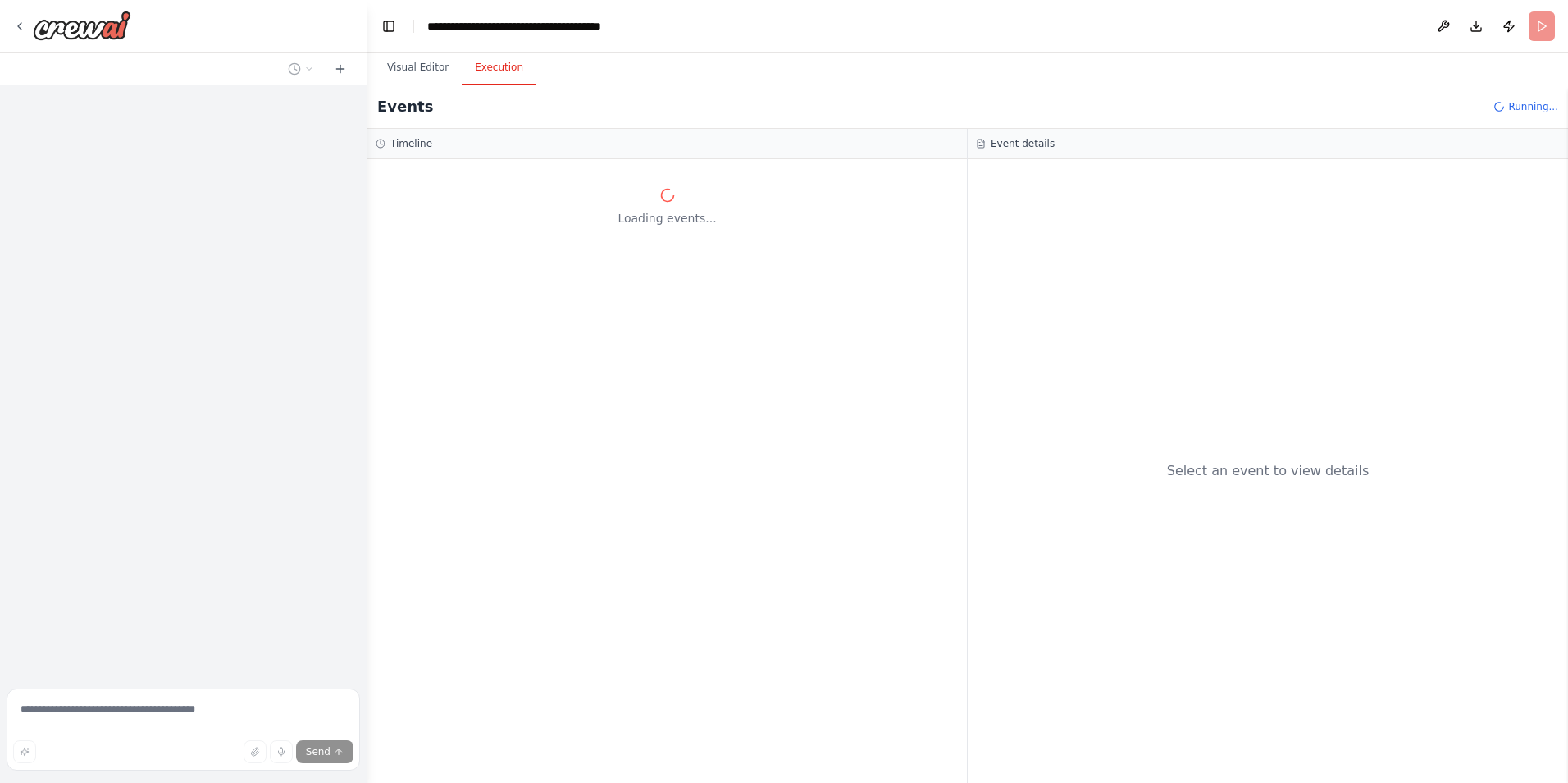
click at [569, 423] on div "Loading events..." at bounding box center [667, 471] width 599 height 624
click at [688, 328] on div "Loading events..." at bounding box center [667, 471] width 599 height 624
click at [400, 13] on header "**********" at bounding box center [968, 26] width 1200 height 53
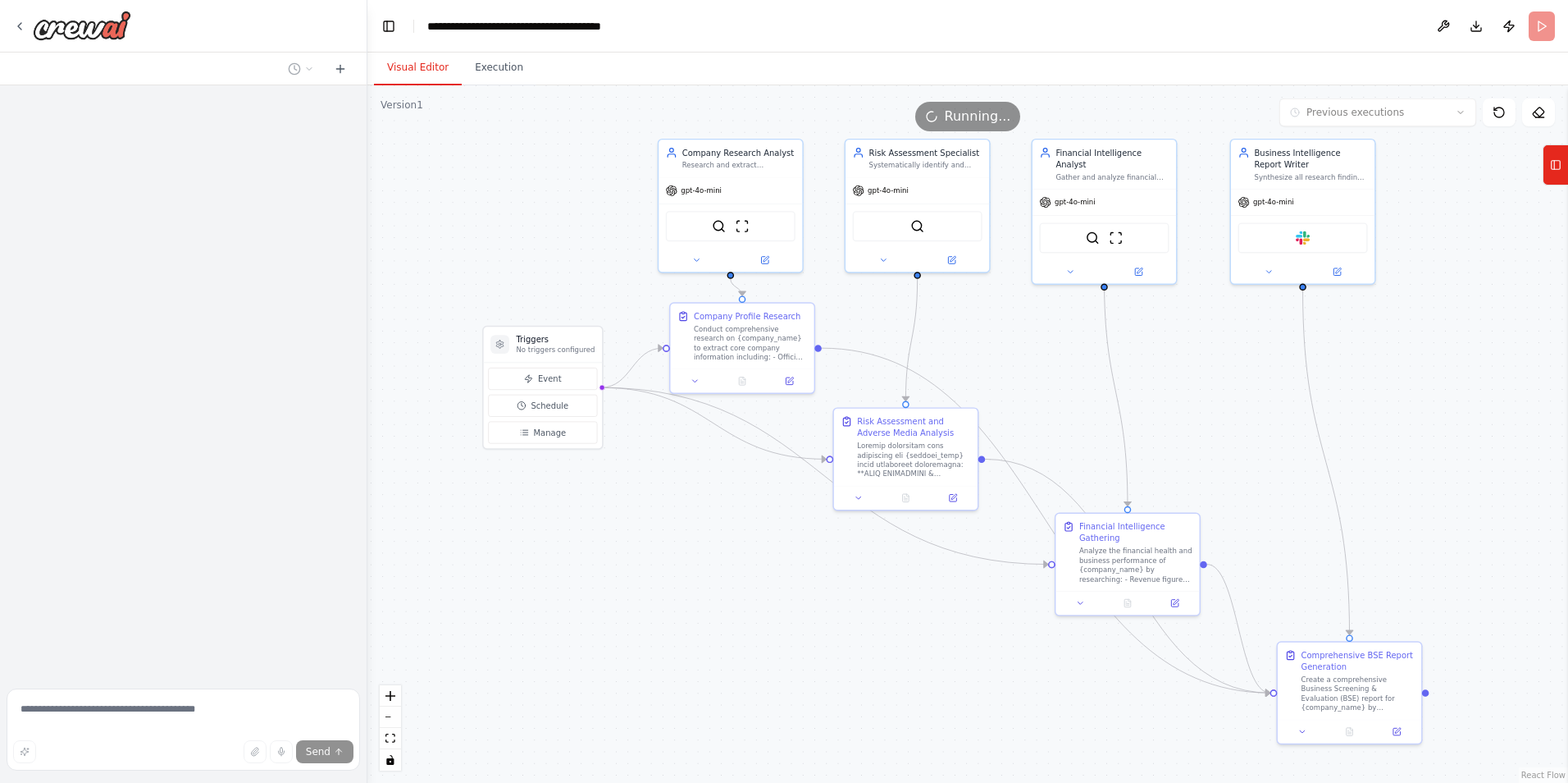
click at [422, 68] on button "Visual Editor" at bounding box center [418, 68] width 88 height 35
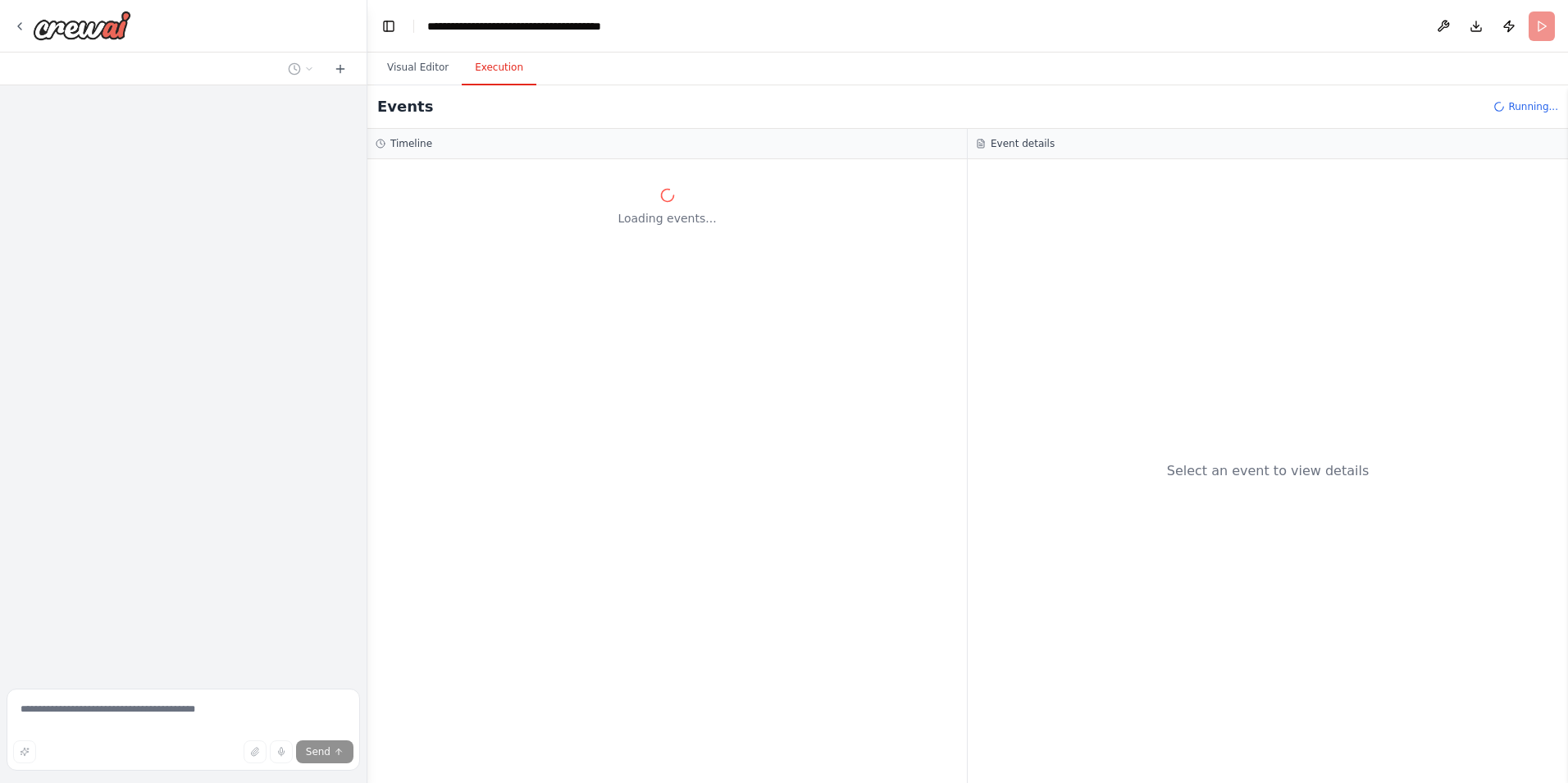
click at [483, 67] on button "Execution" at bounding box center [500, 68] width 75 height 35
click at [803, 22] on header "**********" at bounding box center [968, 26] width 1200 height 53
